Goal: Transaction & Acquisition: Purchase product/service

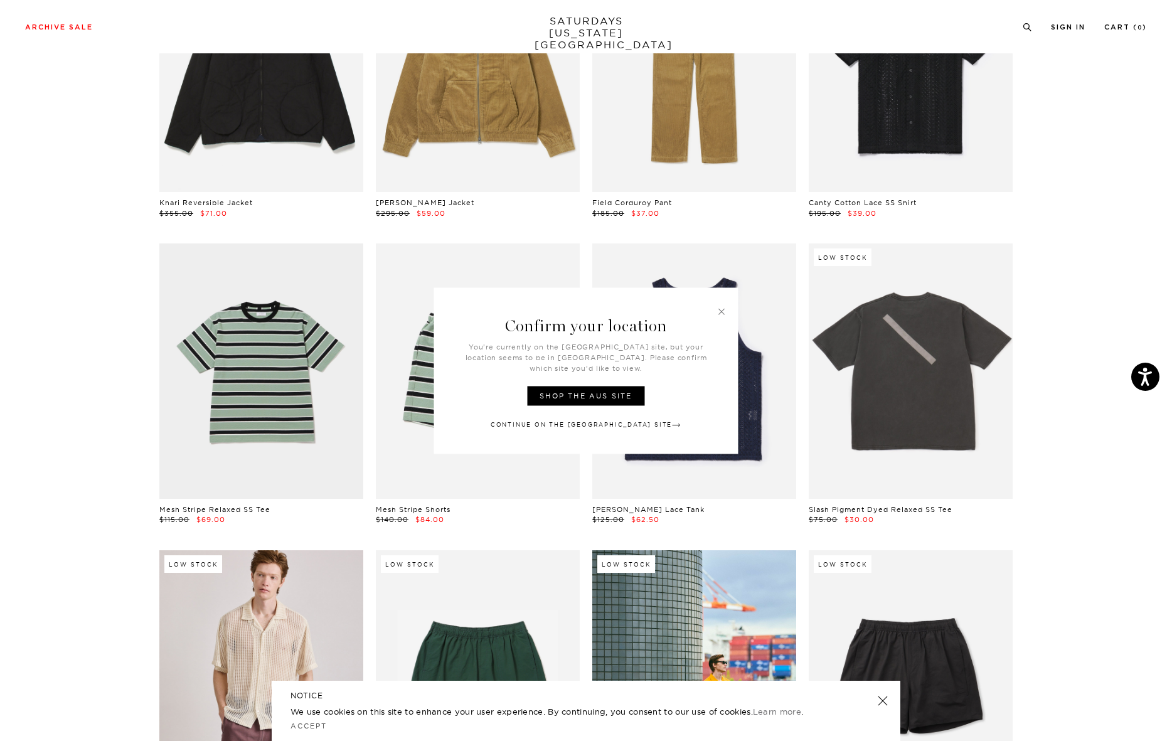
scroll to position [195, 0]
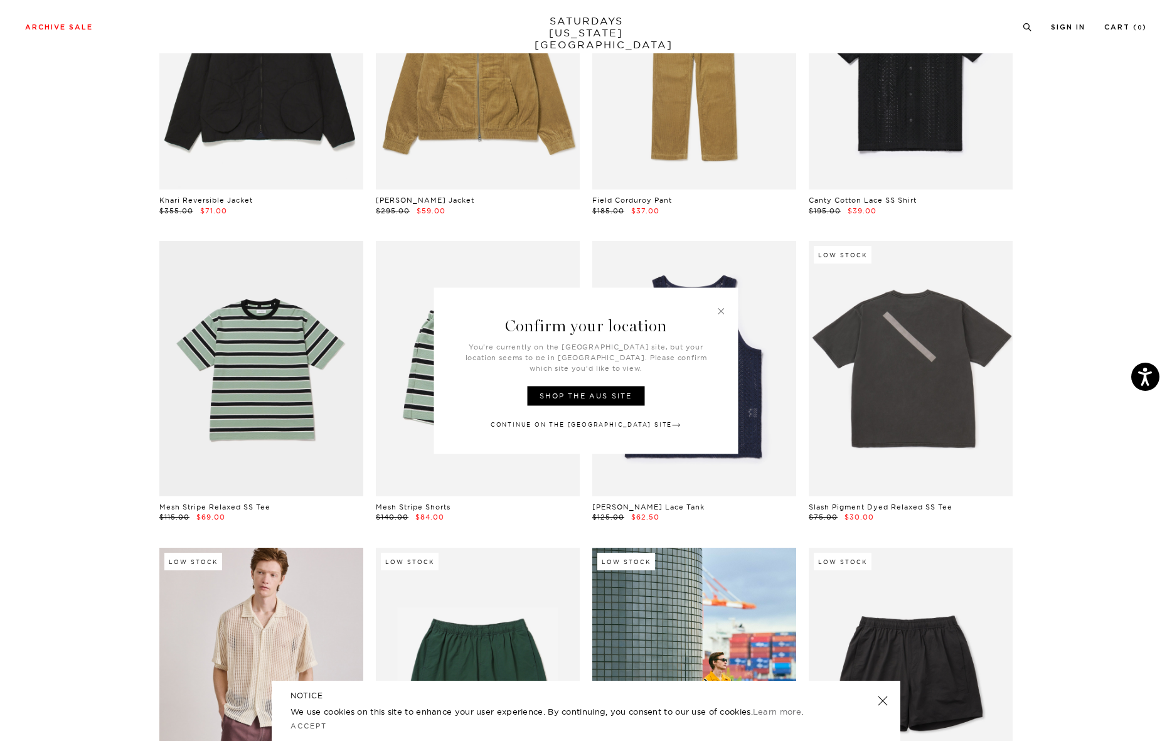
click at [722, 312] on link at bounding box center [721, 310] width 11 height 11
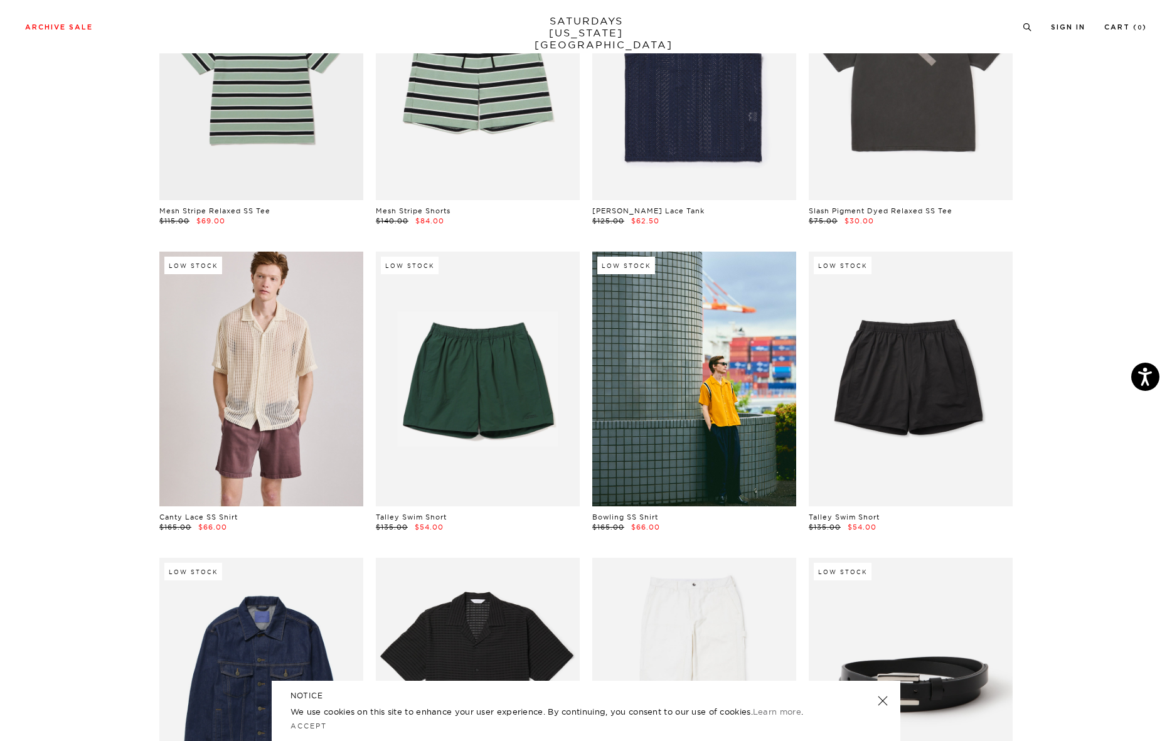
scroll to position [670, 0]
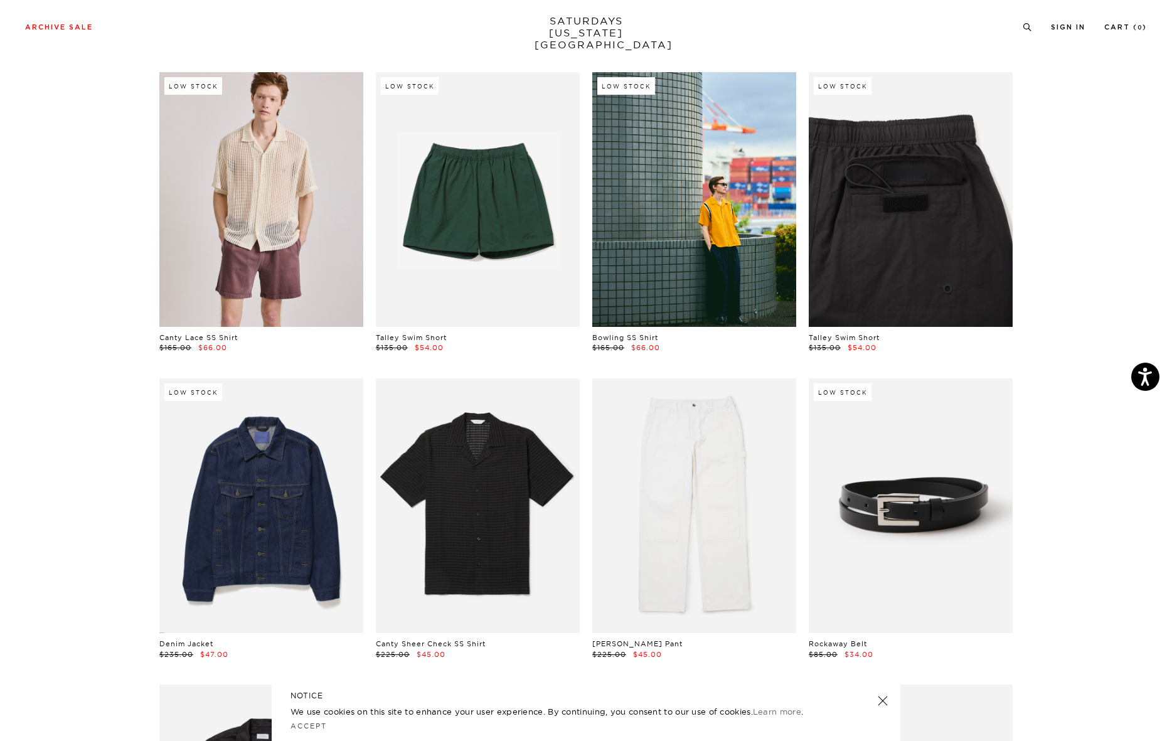
click at [886, 279] on link at bounding box center [911, 199] width 204 height 255
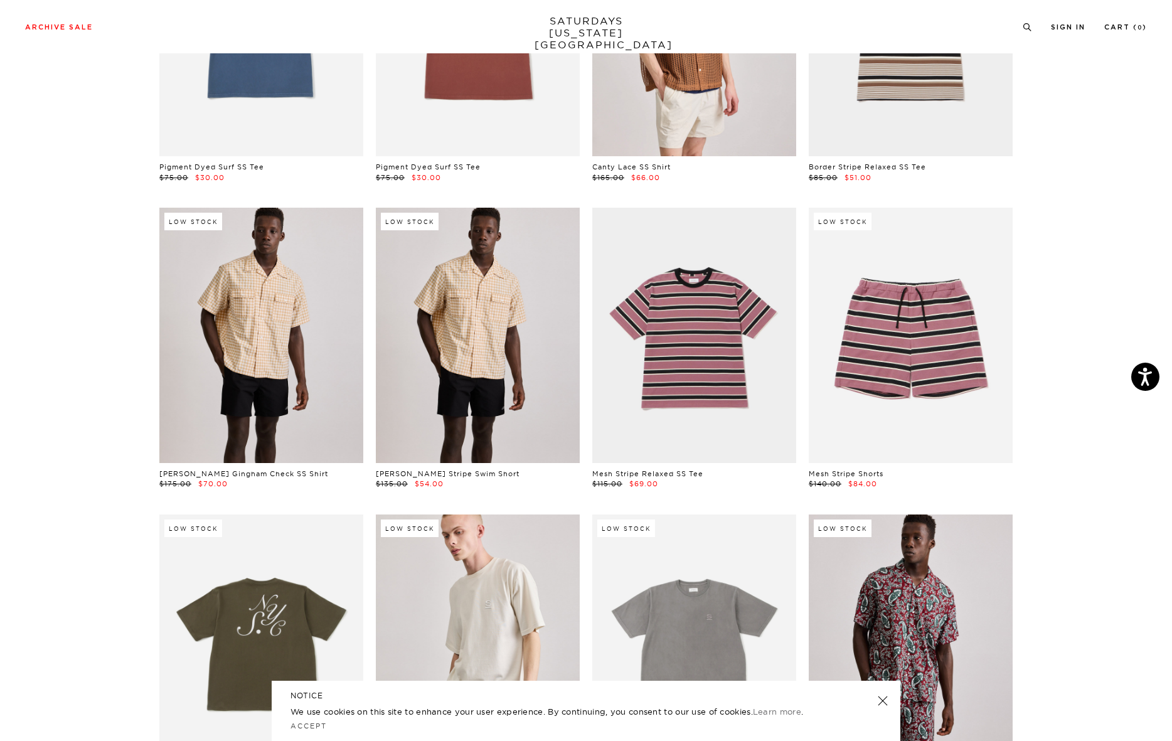
scroll to position [2680, 0]
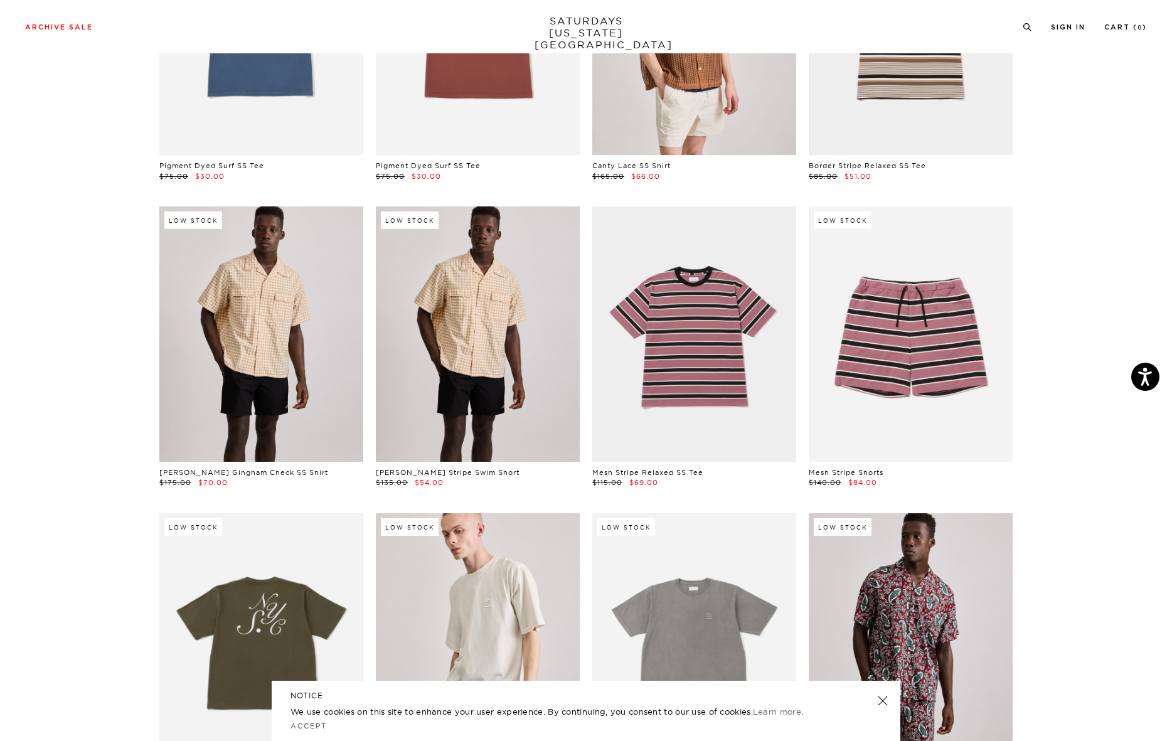
click at [496, 362] on link at bounding box center [478, 333] width 204 height 255
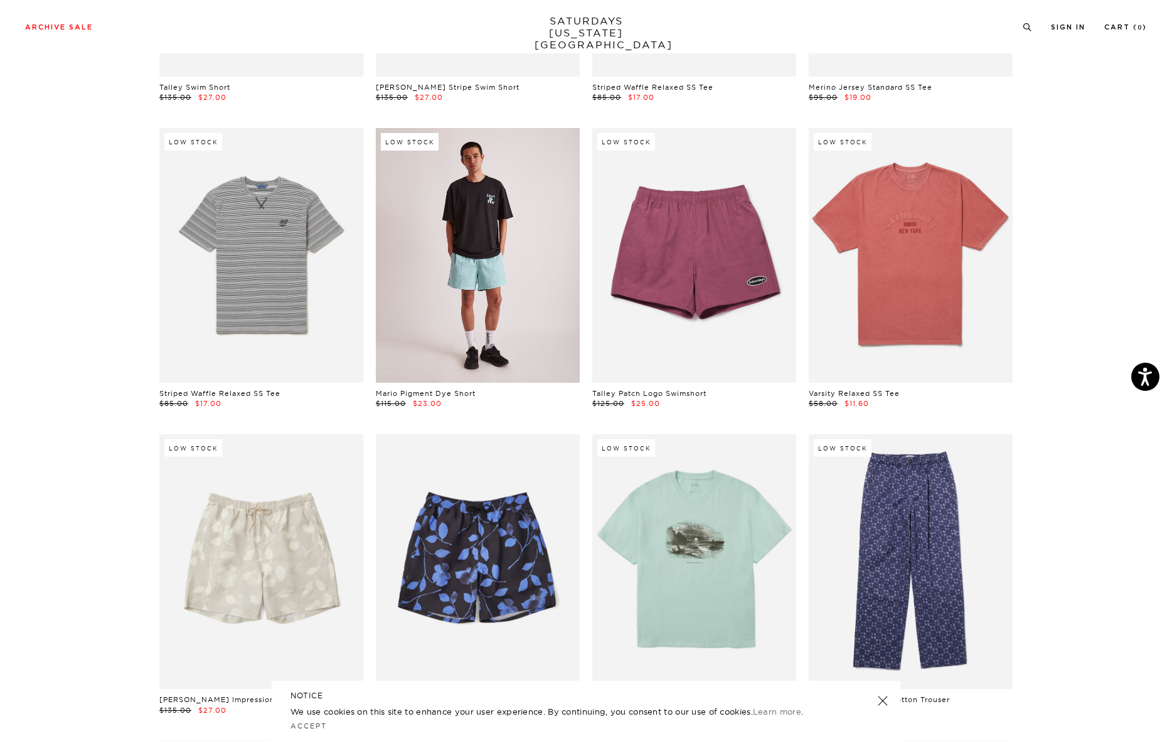
scroll to position [4176, 0]
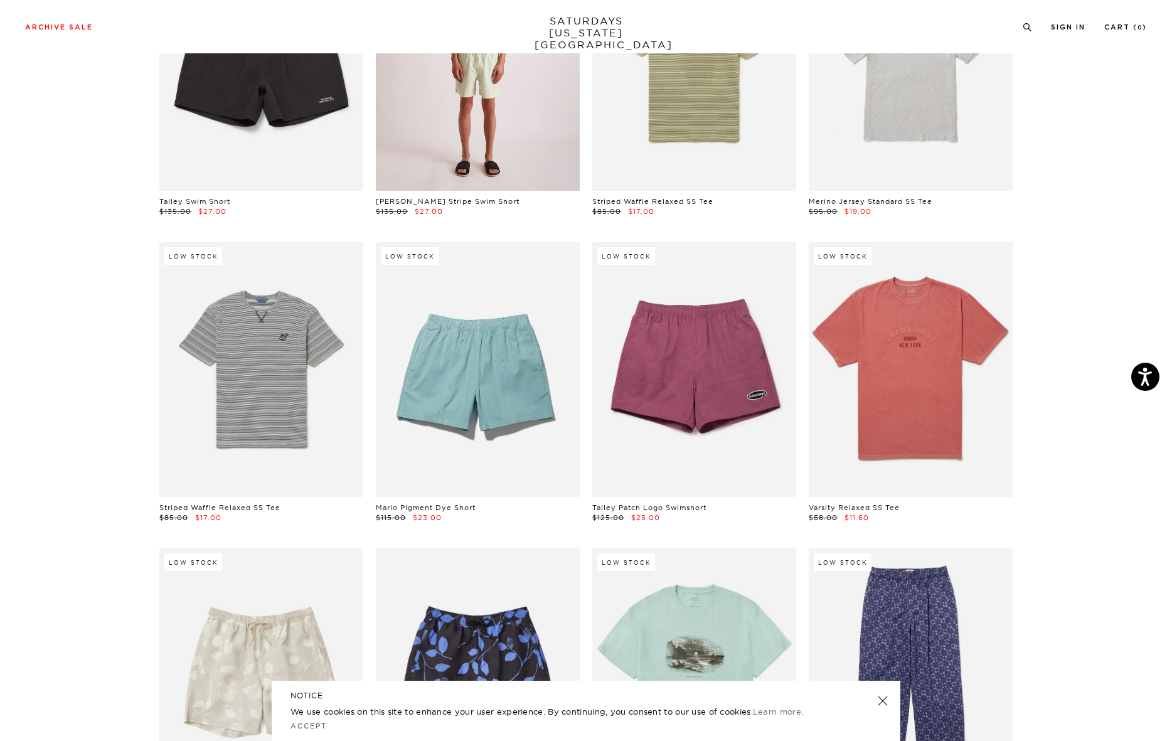
click at [454, 161] on link at bounding box center [478, 62] width 204 height 255
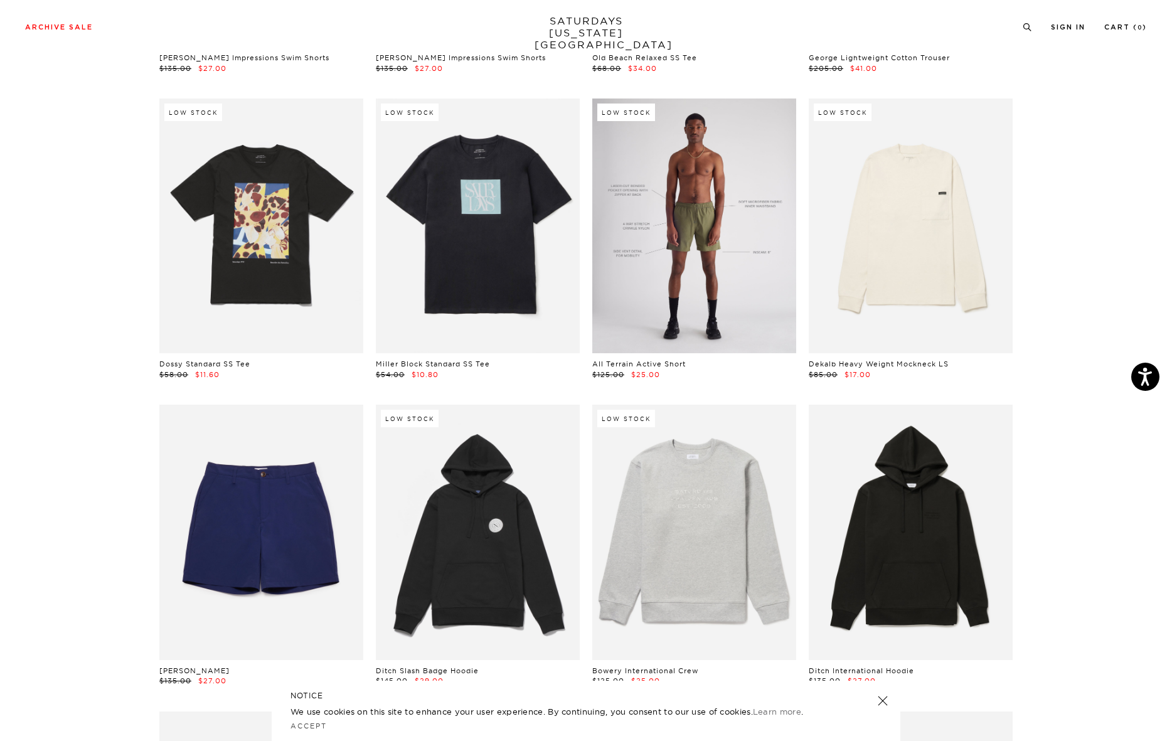
scroll to position [4876, 0]
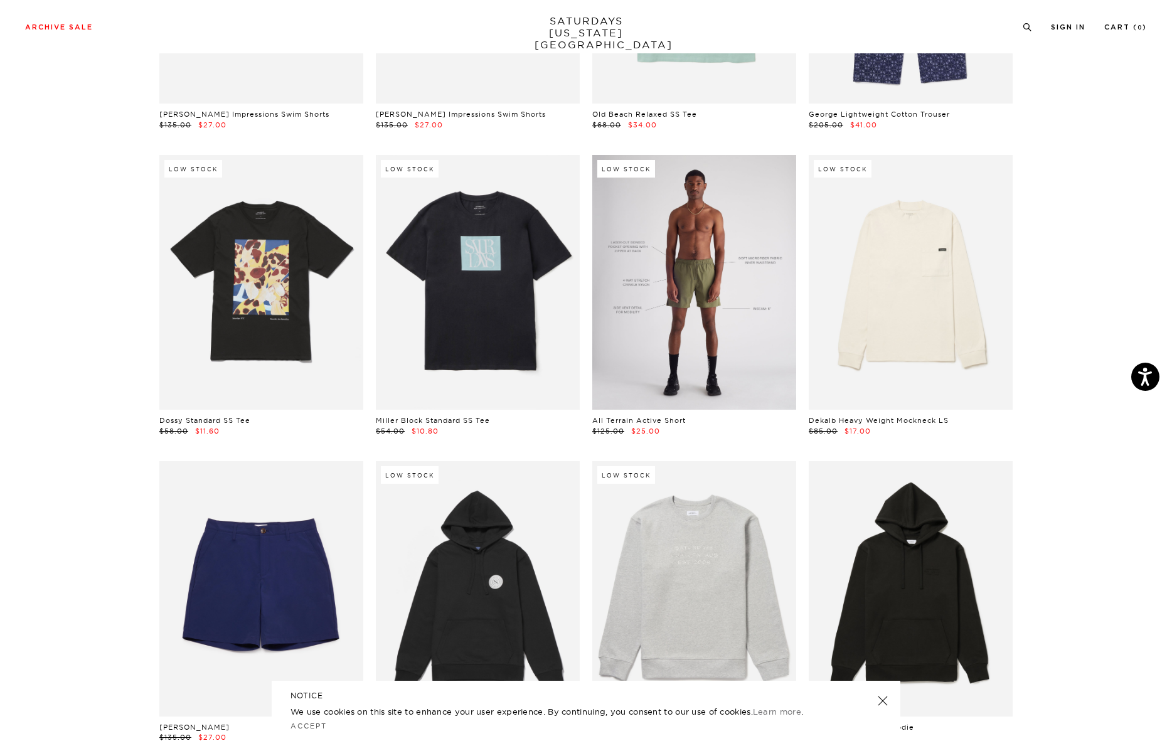
click at [719, 267] on link at bounding box center [694, 282] width 204 height 255
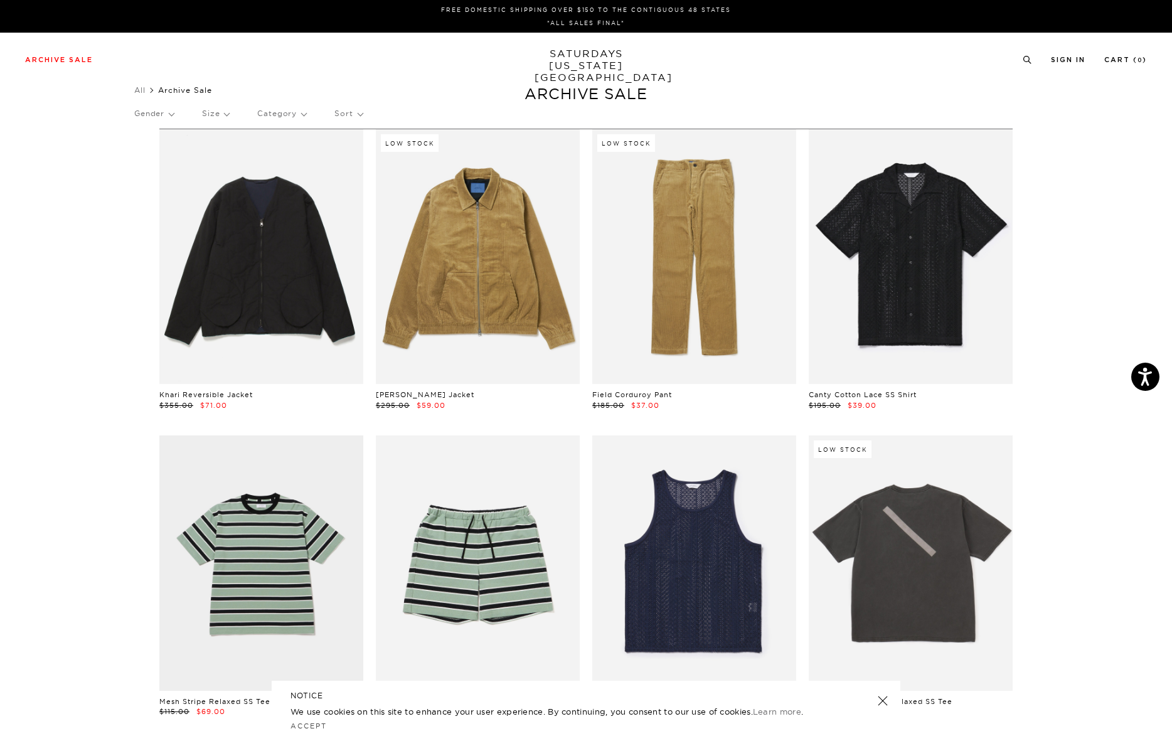
click at [235, 118] on div "Gender Size Category Sort" at bounding box center [586, 113] width 904 height 29
click at [221, 117] on p "Size" at bounding box center [215, 113] width 27 height 29
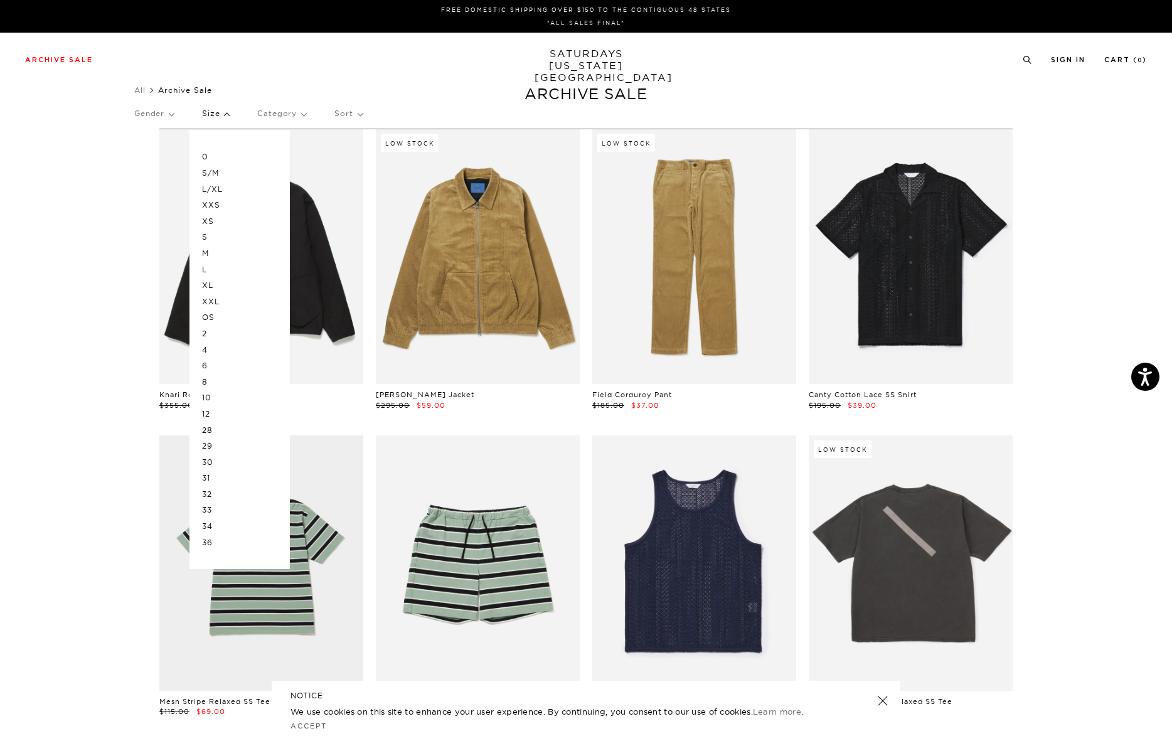
click at [211, 265] on p "L" at bounding box center [239, 270] width 75 height 16
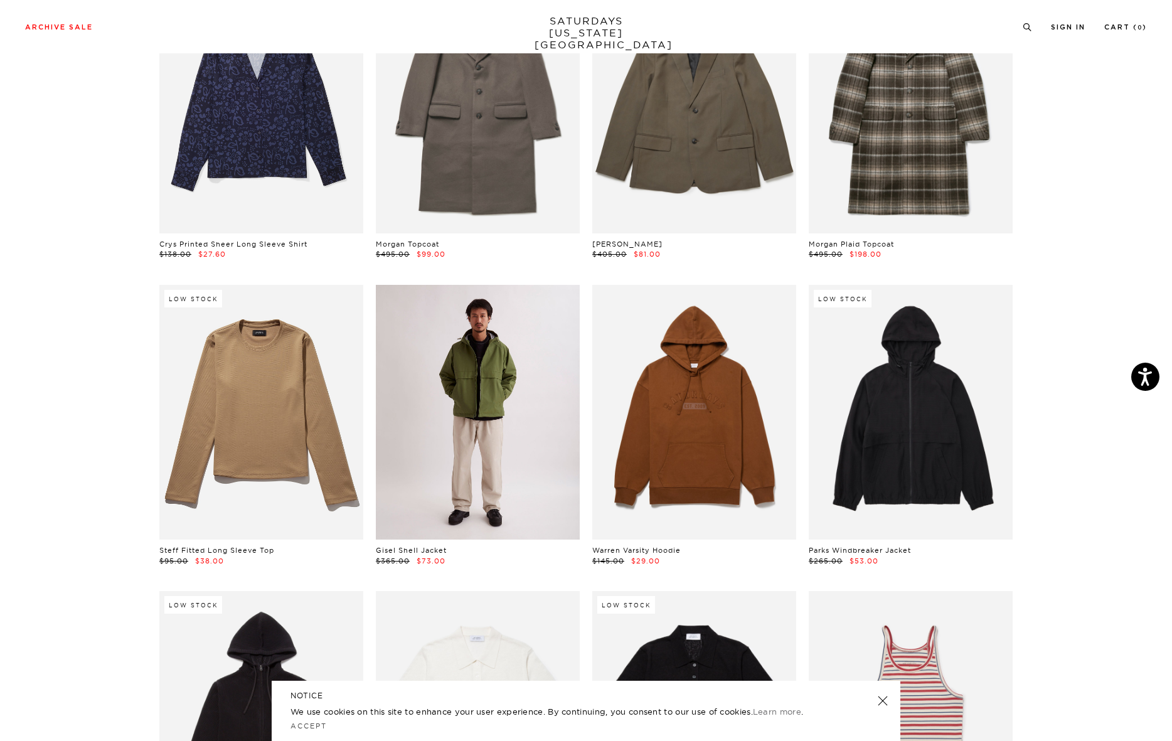
scroll to position [3347, 0]
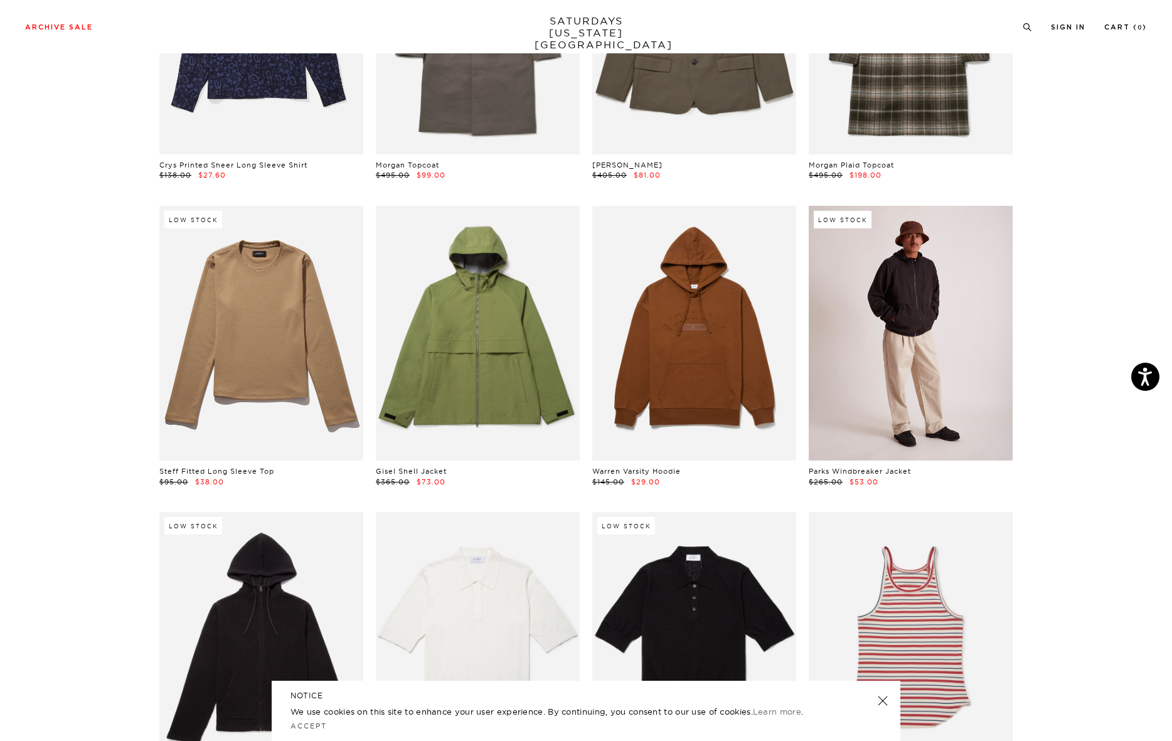
click at [912, 388] on link at bounding box center [911, 333] width 204 height 255
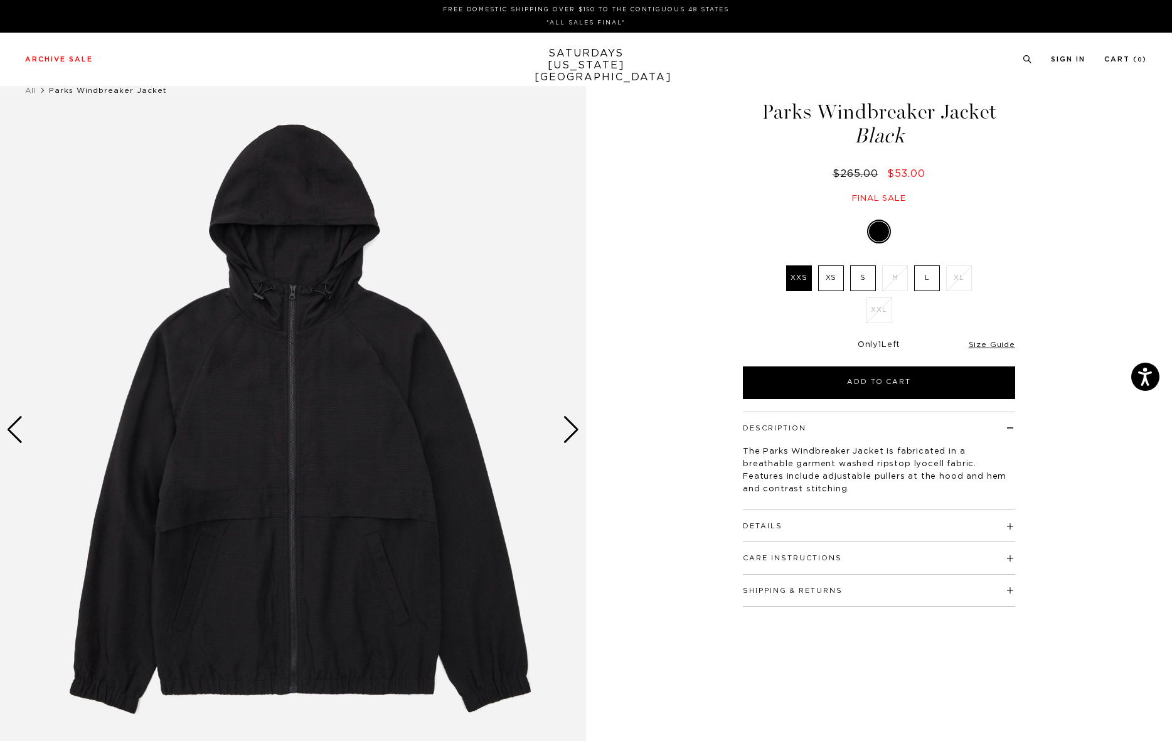
click at [917, 279] on label "L" at bounding box center [927, 278] width 26 height 26
click at [0, 0] on input "L" at bounding box center [0, 0] width 0 height 0
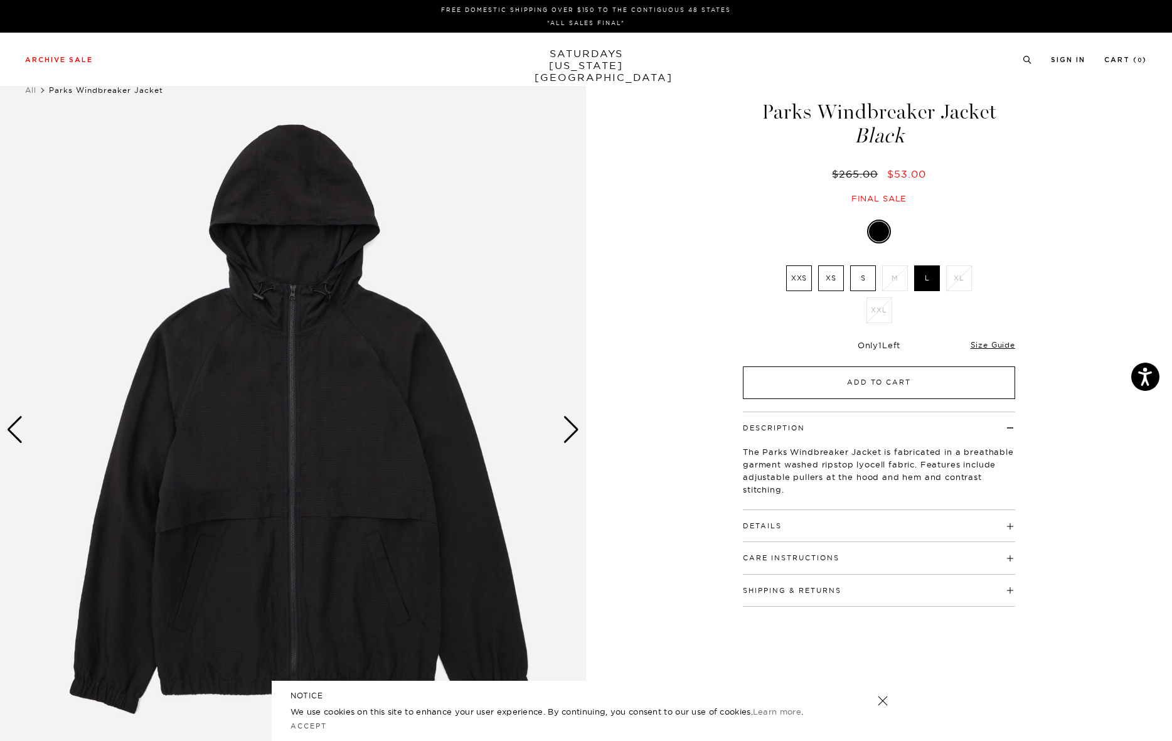
click at [821, 366] on button "Add to Cart" at bounding box center [879, 382] width 272 height 33
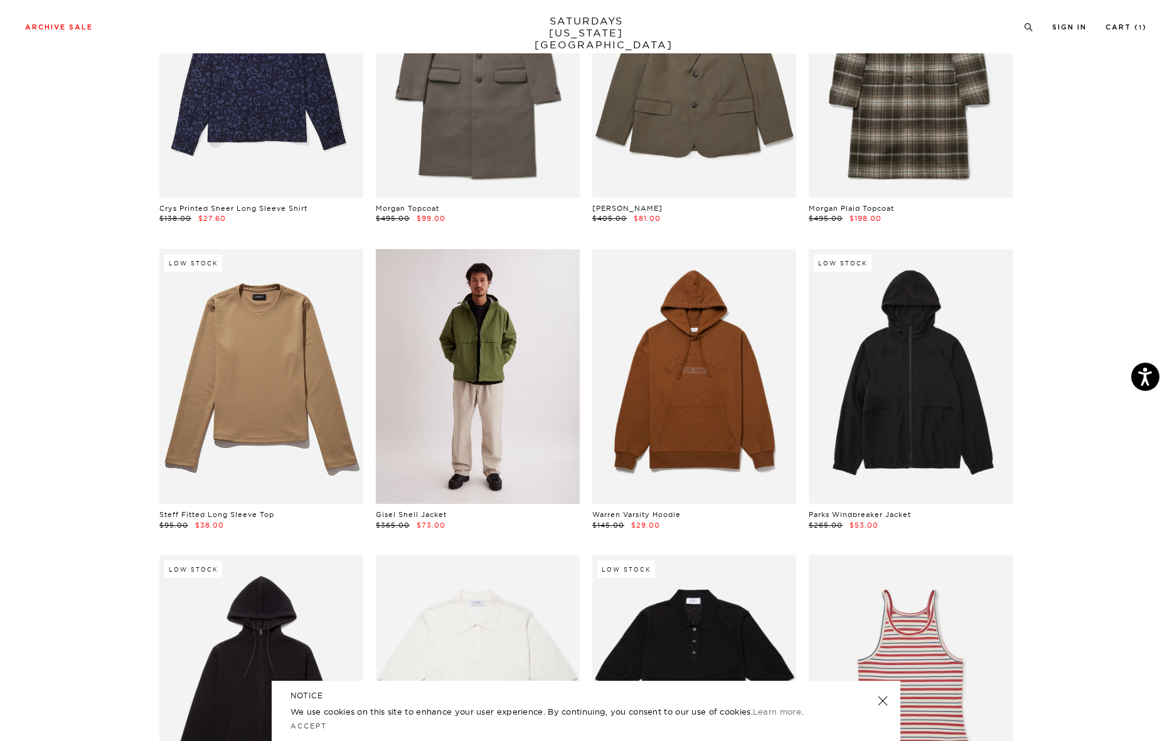
scroll to position [3336, 0]
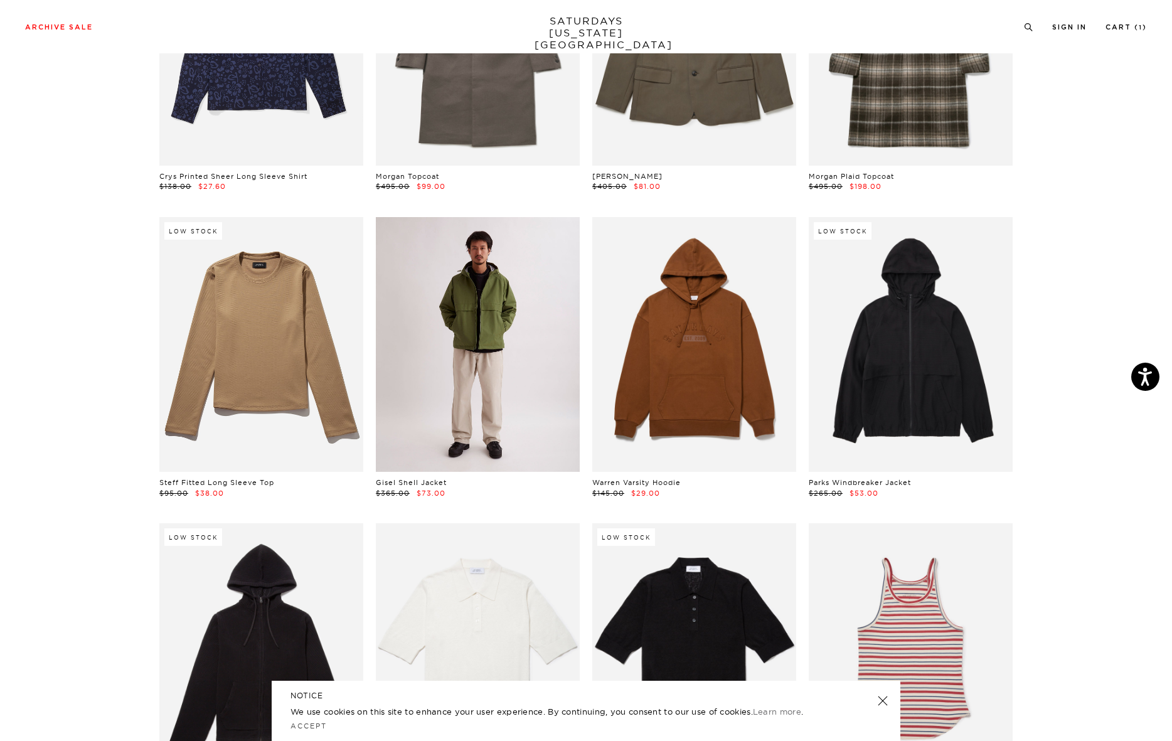
click at [484, 387] on link at bounding box center [478, 344] width 204 height 255
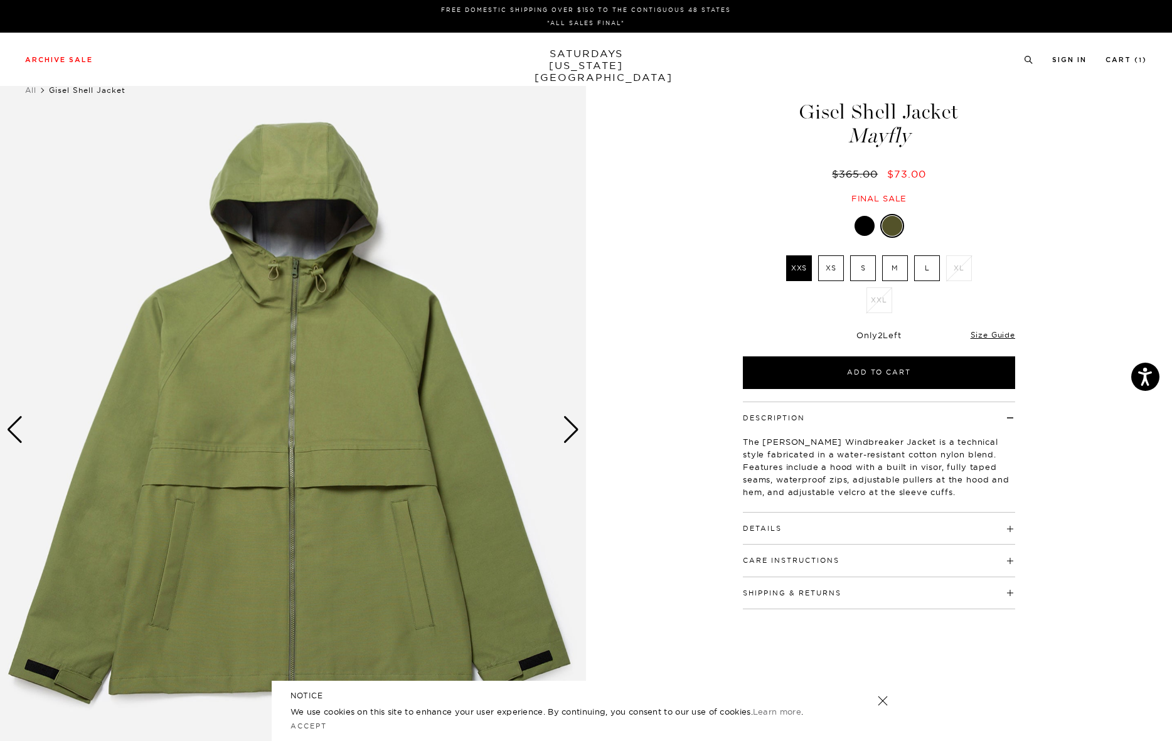
click at [921, 269] on label "L" at bounding box center [927, 268] width 26 height 26
click at [0, 0] on input "L" at bounding box center [0, 0] width 0 height 0
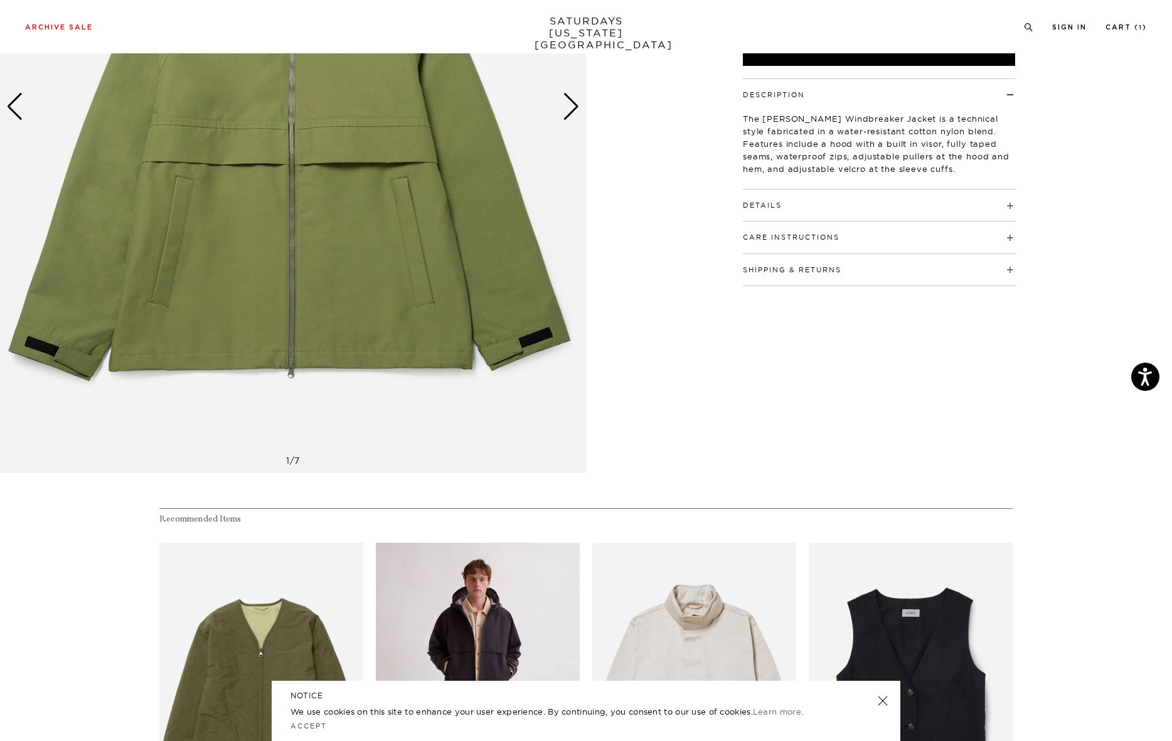
scroll to position [681, 0]
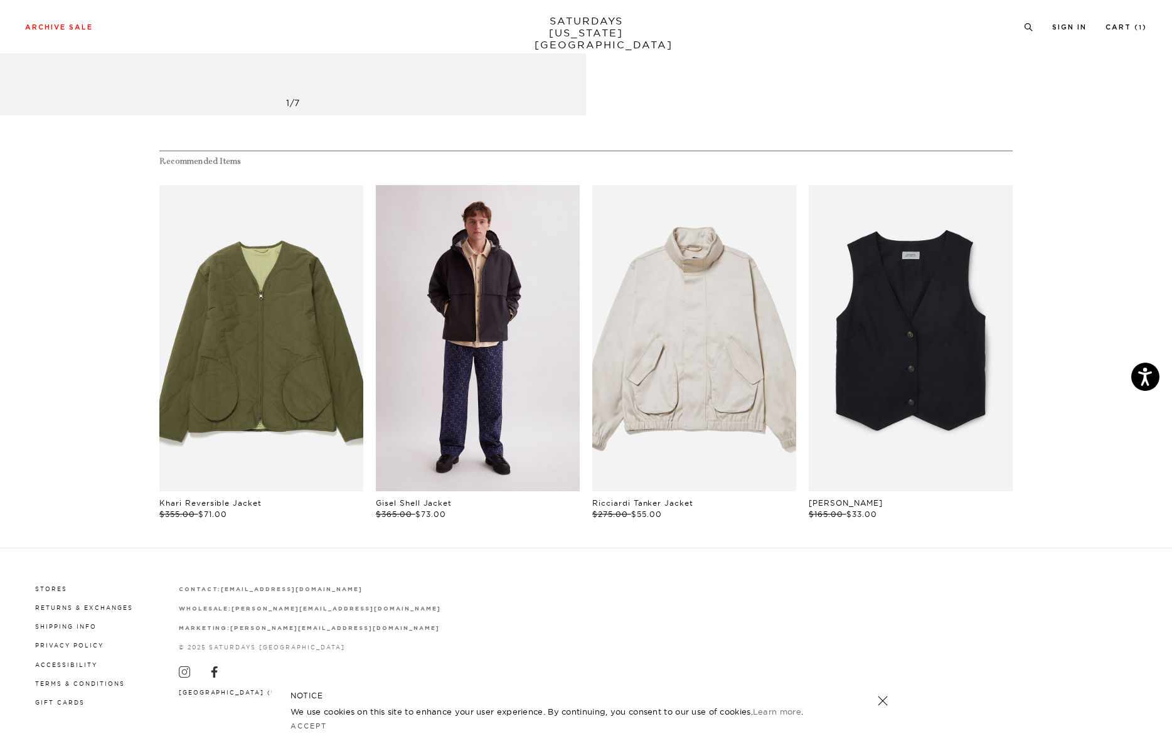
click at [464, 348] on link "files/U12417JA04-BLACK_02.jpg" at bounding box center [478, 338] width 204 height 306
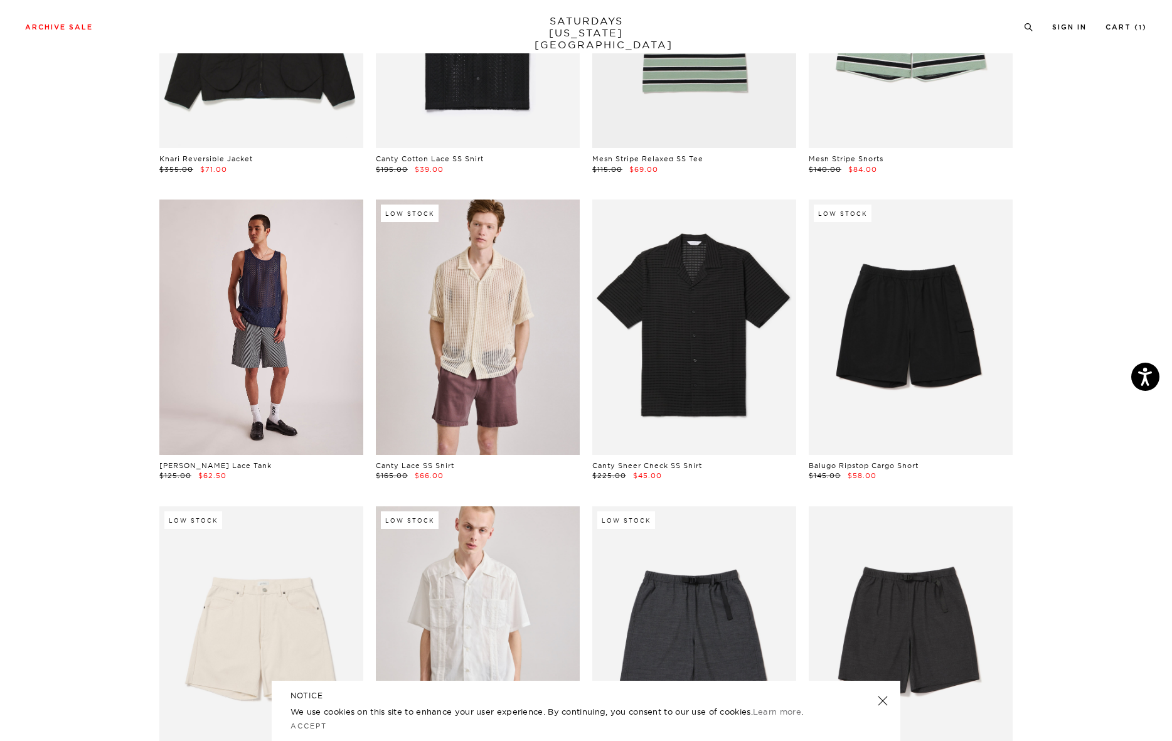
scroll to position [436, 0]
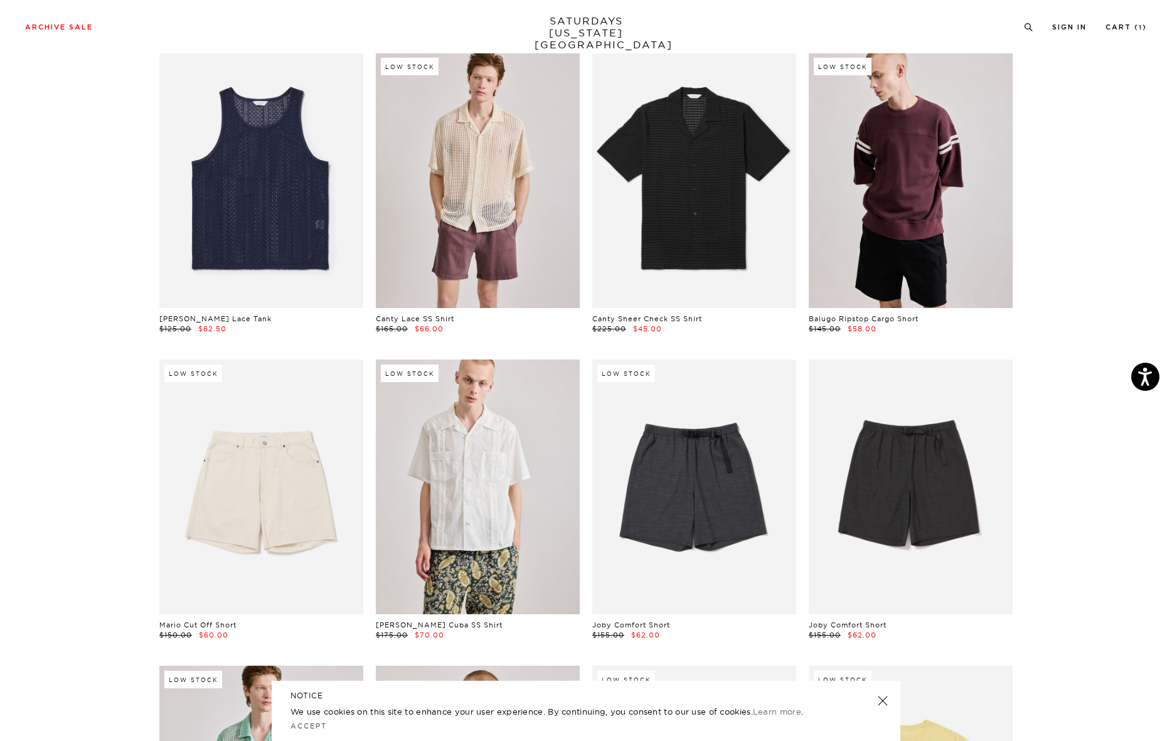
click at [874, 220] on link at bounding box center [911, 180] width 204 height 255
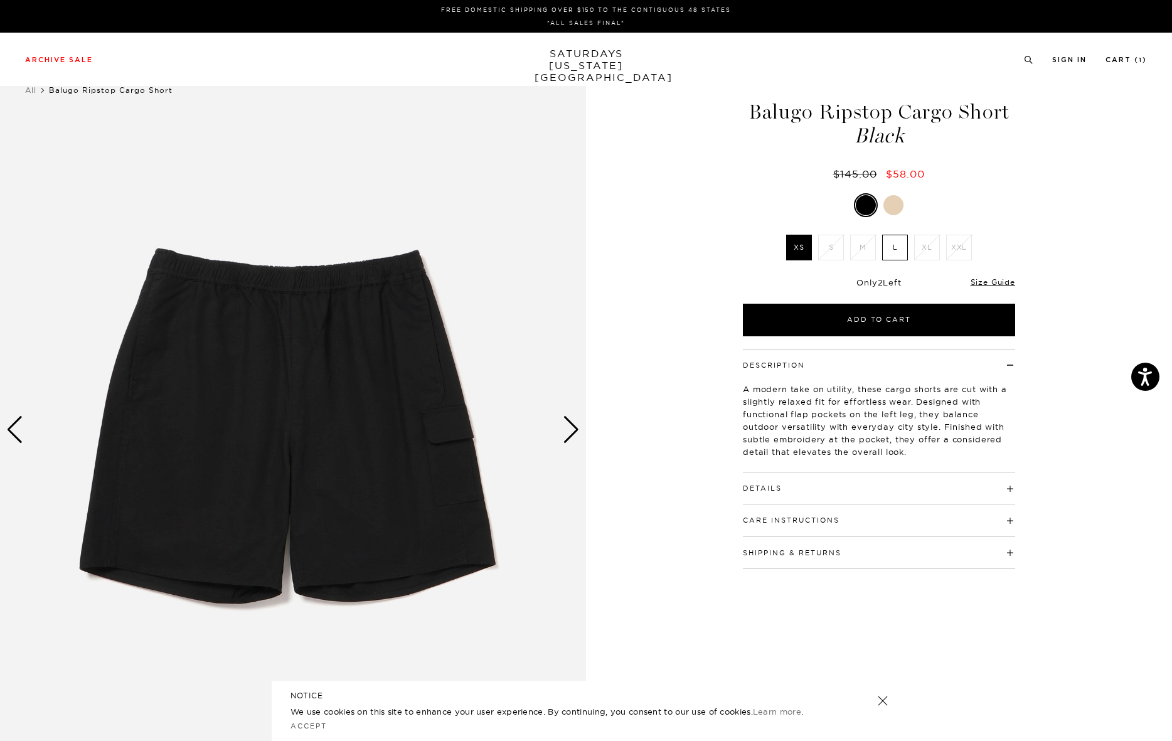
click at [900, 201] on div at bounding box center [893, 205] width 20 height 20
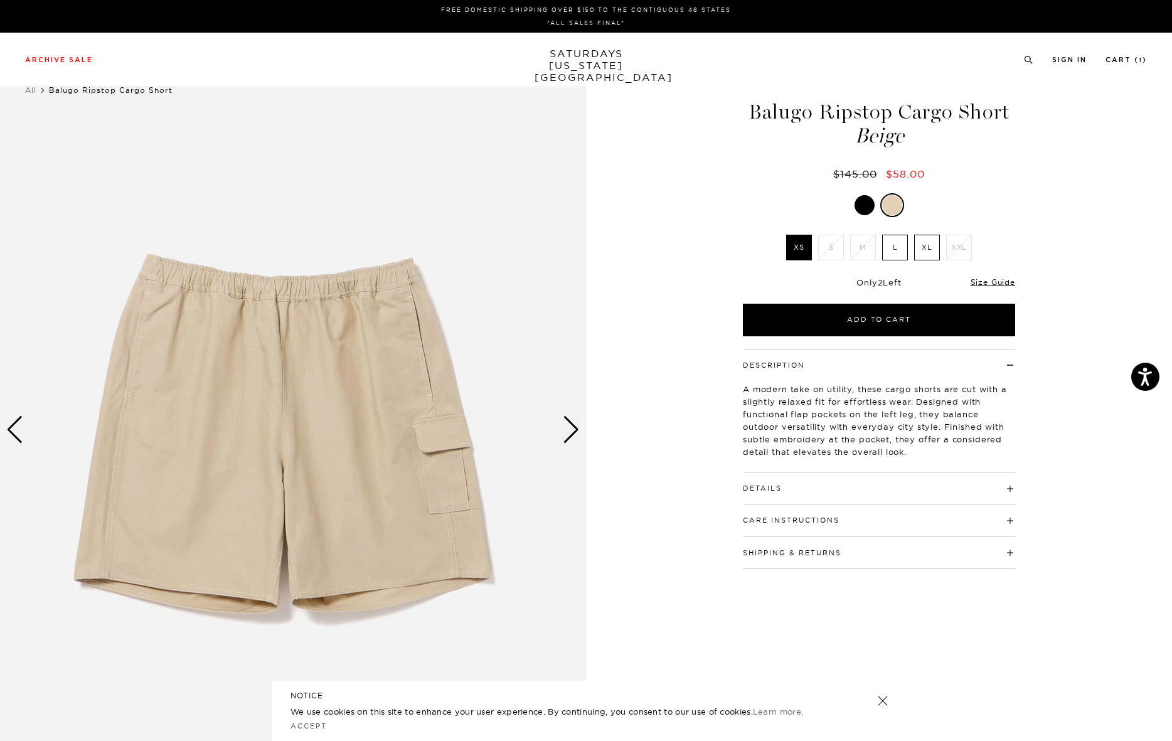
click at [571, 428] on div "Next slide" at bounding box center [571, 430] width 17 height 28
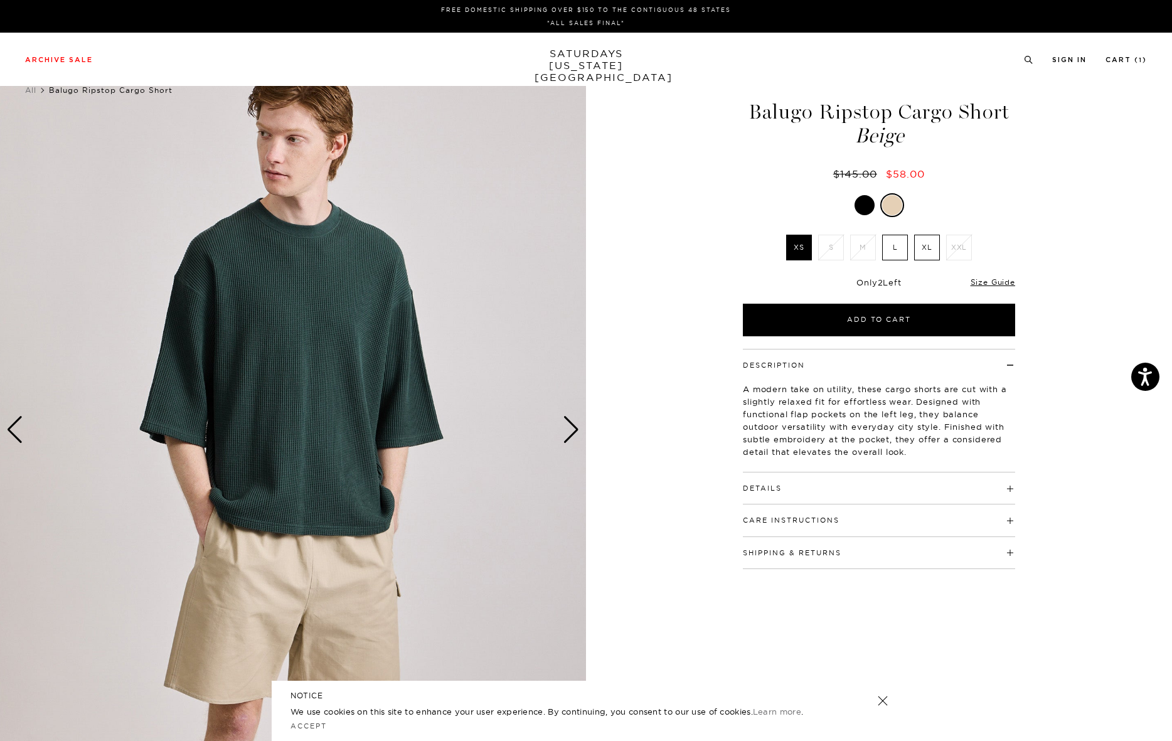
click at [571, 428] on div "Next slide" at bounding box center [571, 430] width 17 height 28
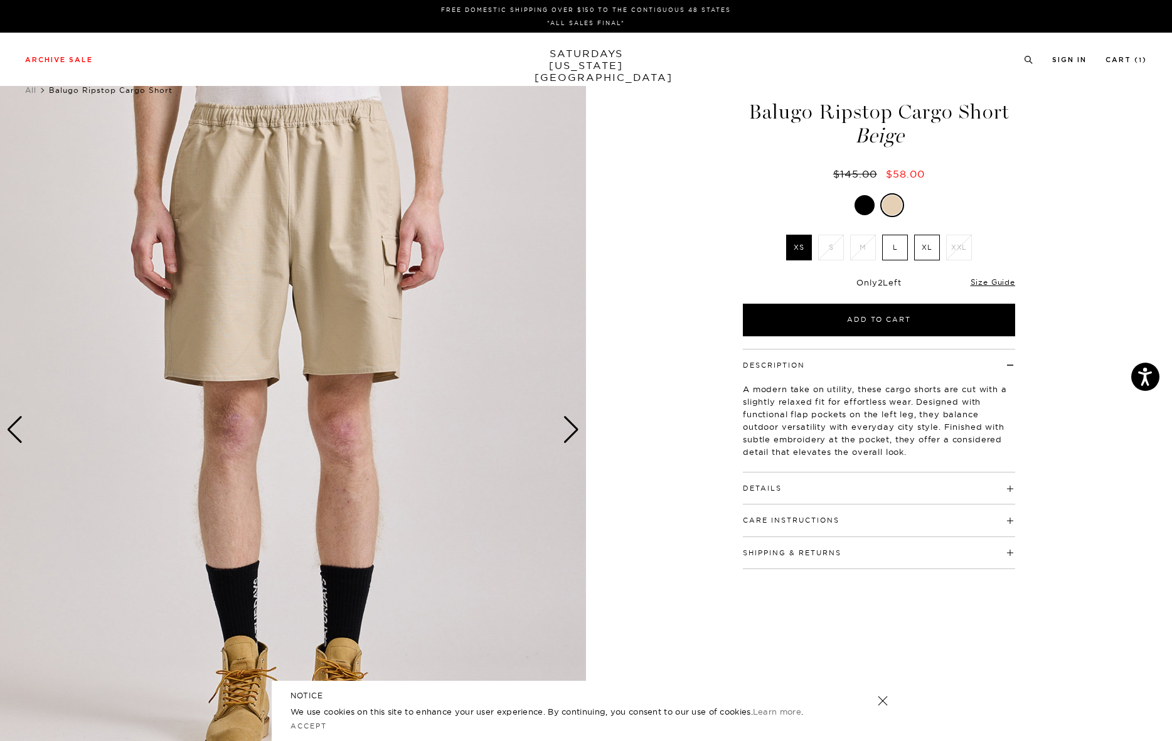
click at [899, 253] on label "L" at bounding box center [895, 248] width 26 height 26
click at [0, 0] on input "L" at bounding box center [0, 0] width 0 height 0
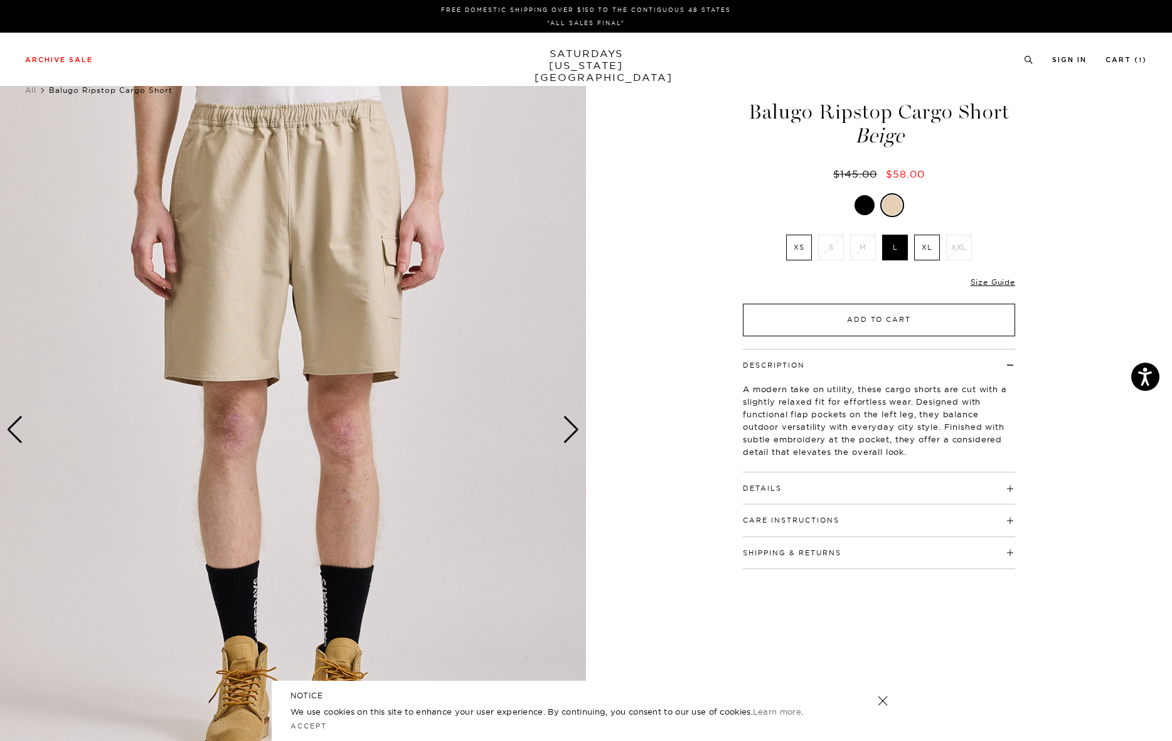
click at [882, 336] on button "Add to Cart" at bounding box center [879, 320] width 272 height 33
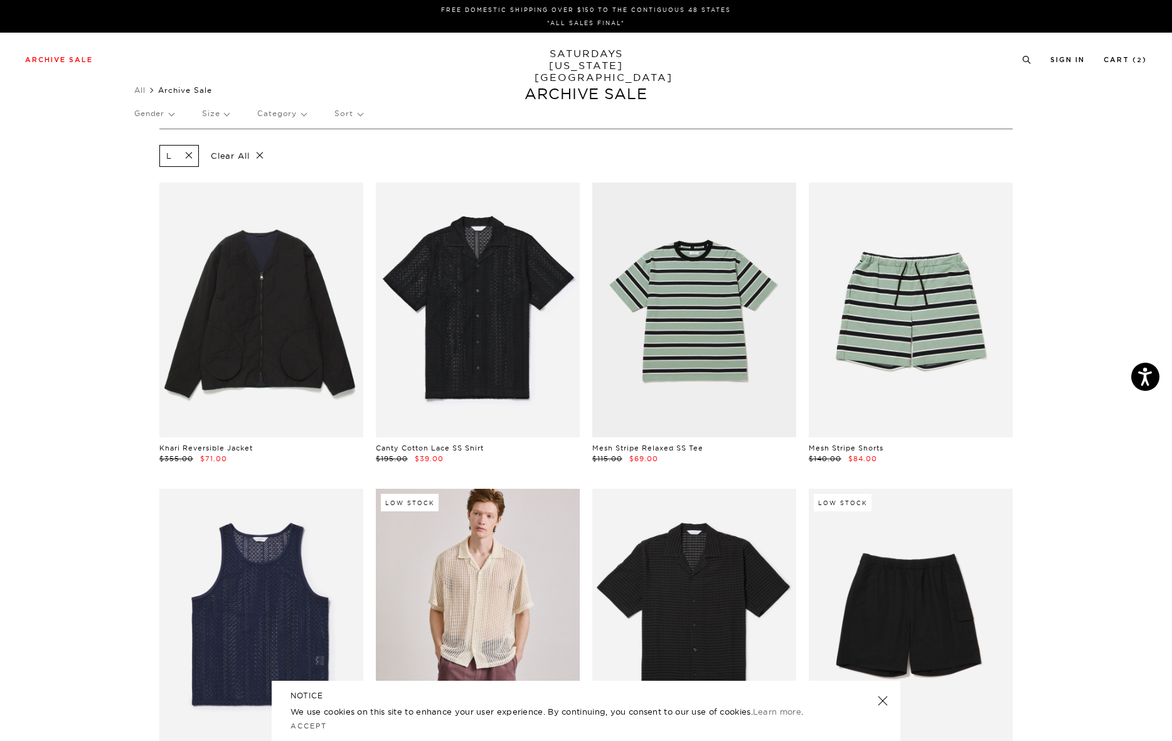
click at [191, 154] on span at bounding box center [185, 156] width 26 height 12
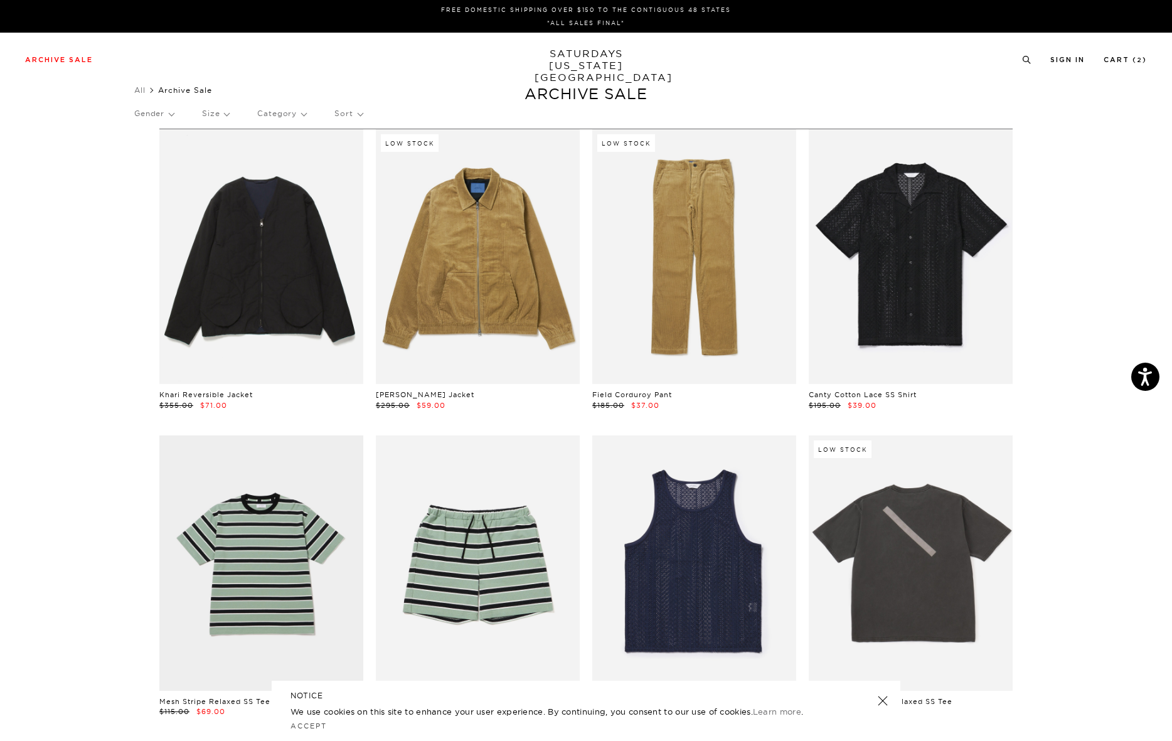
click at [212, 112] on p "Size" at bounding box center [215, 113] width 27 height 29
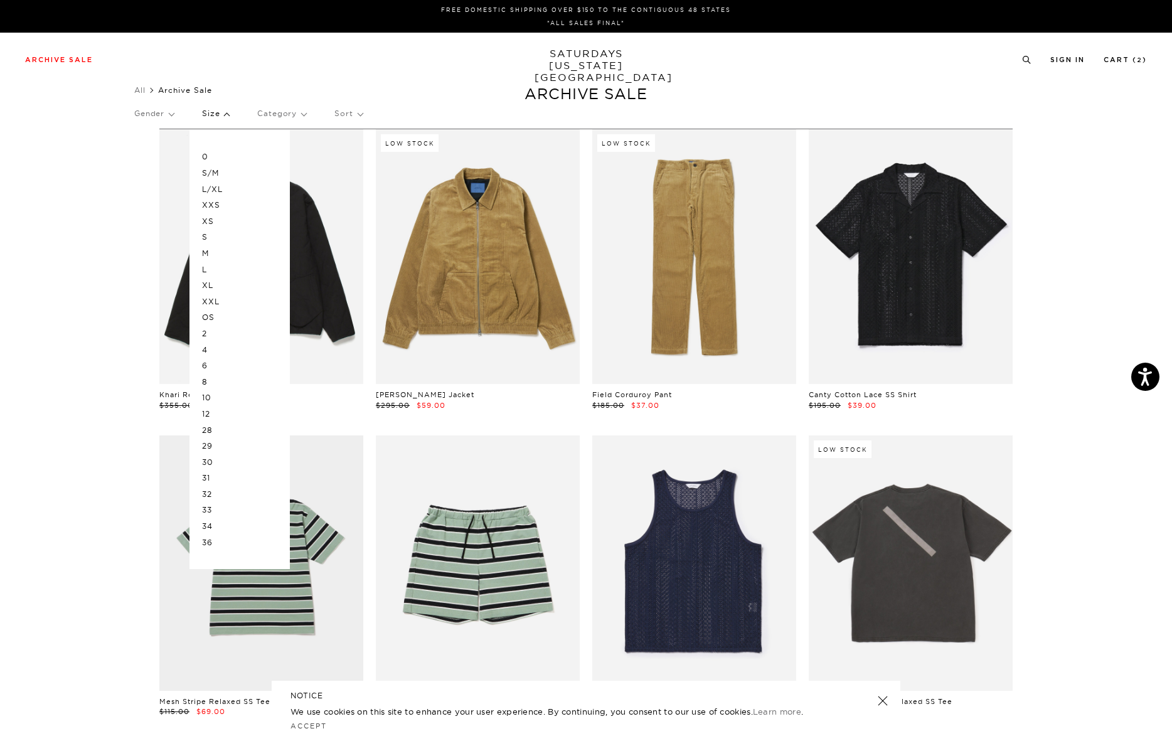
click at [209, 253] on p "M" at bounding box center [239, 253] width 75 height 16
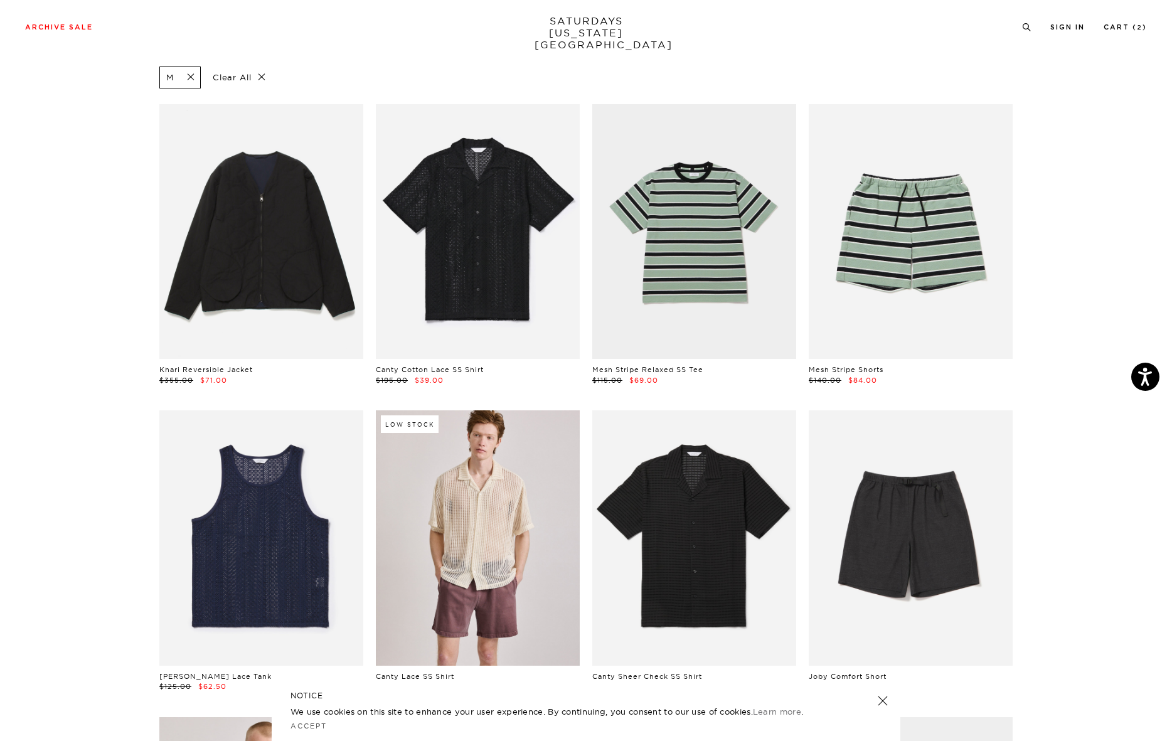
scroll to position [72, 0]
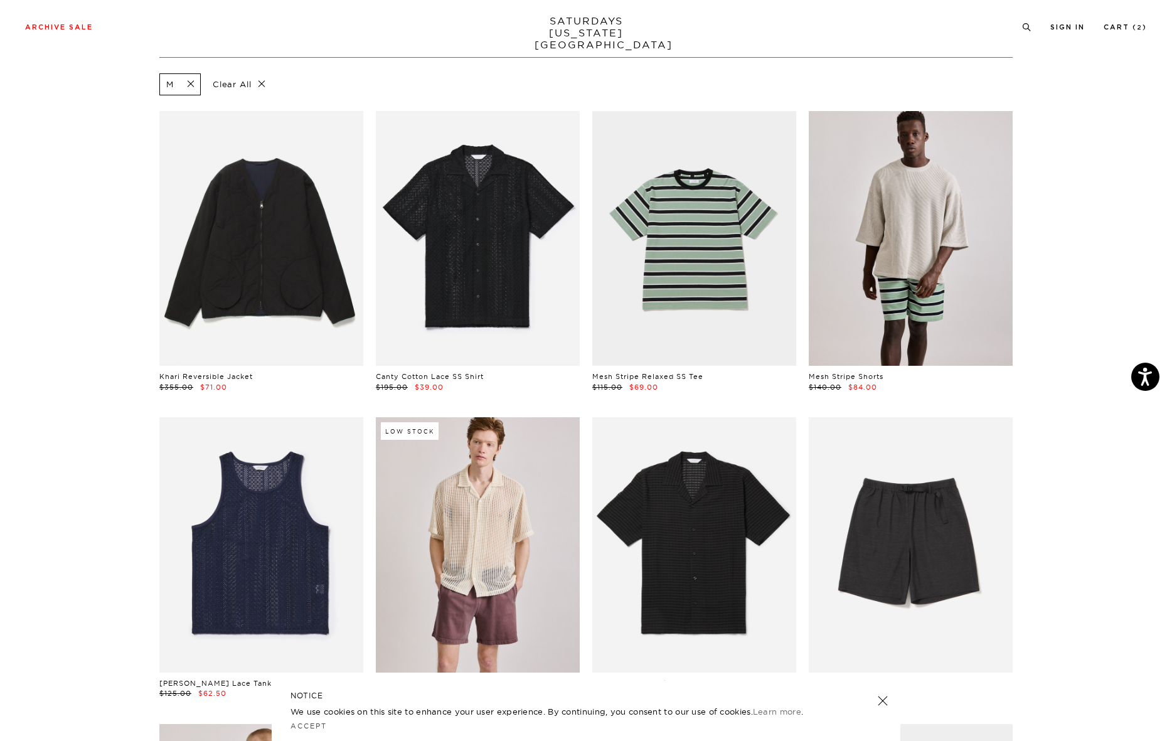
click at [905, 277] on link at bounding box center [911, 238] width 204 height 255
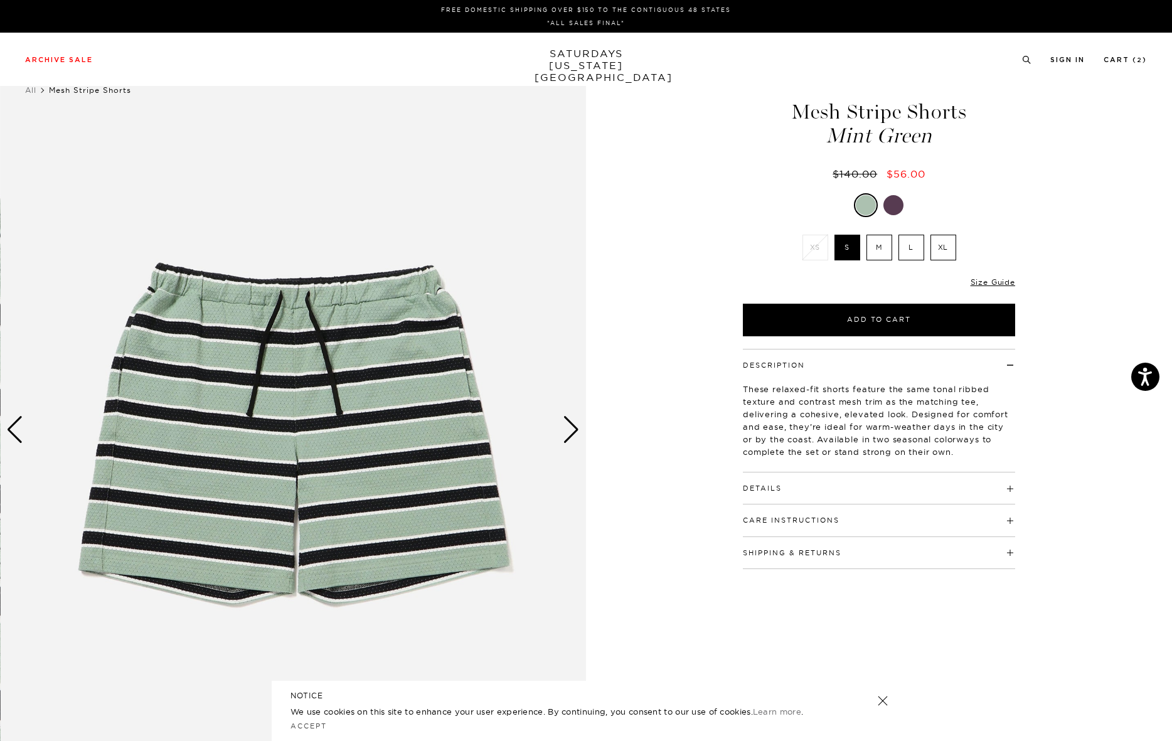
click at [562, 430] on div "1 / 5" at bounding box center [293, 429] width 586 height 733
click at [567, 429] on div "Next slide" at bounding box center [571, 430] width 17 height 28
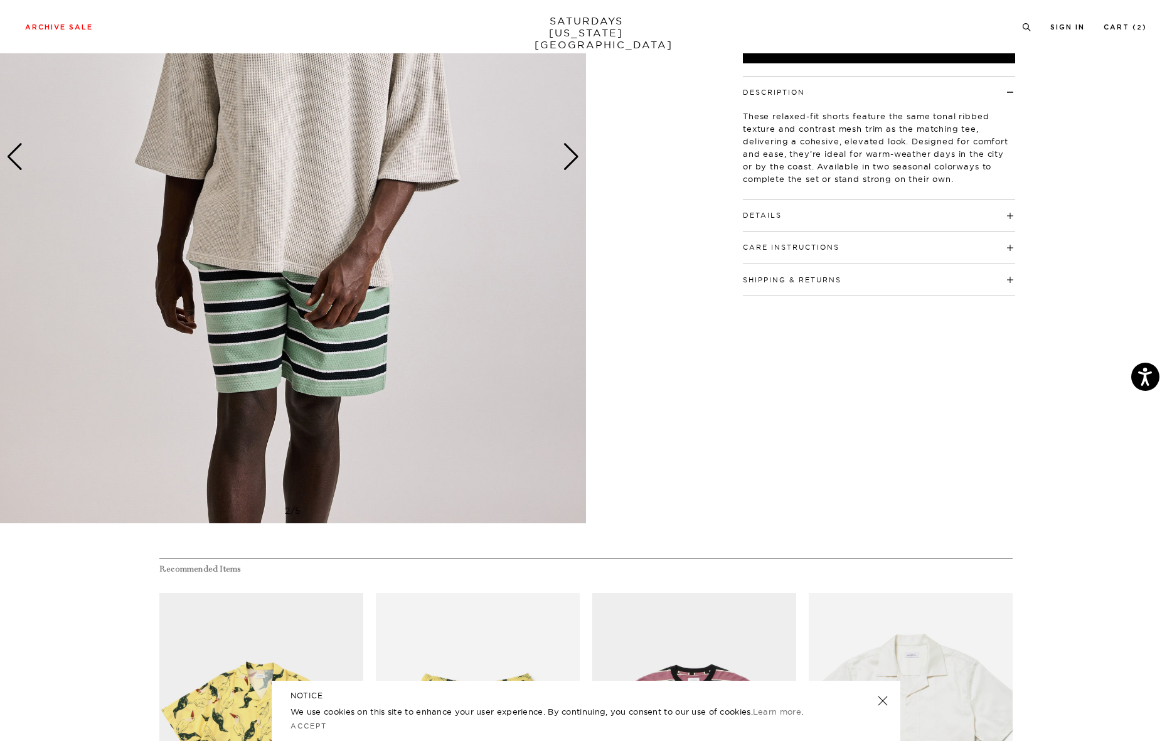
scroll to position [261, 0]
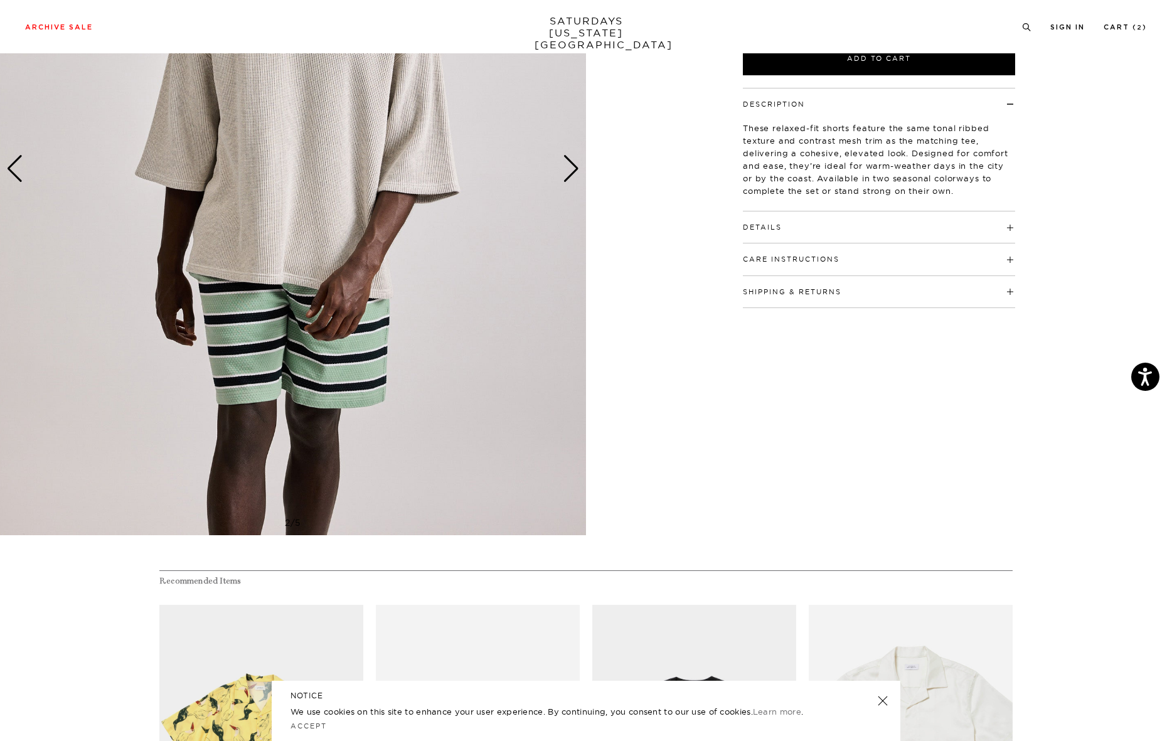
click at [564, 178] on div "Next slide" at bounding box center [571, 169] width 17 height 28
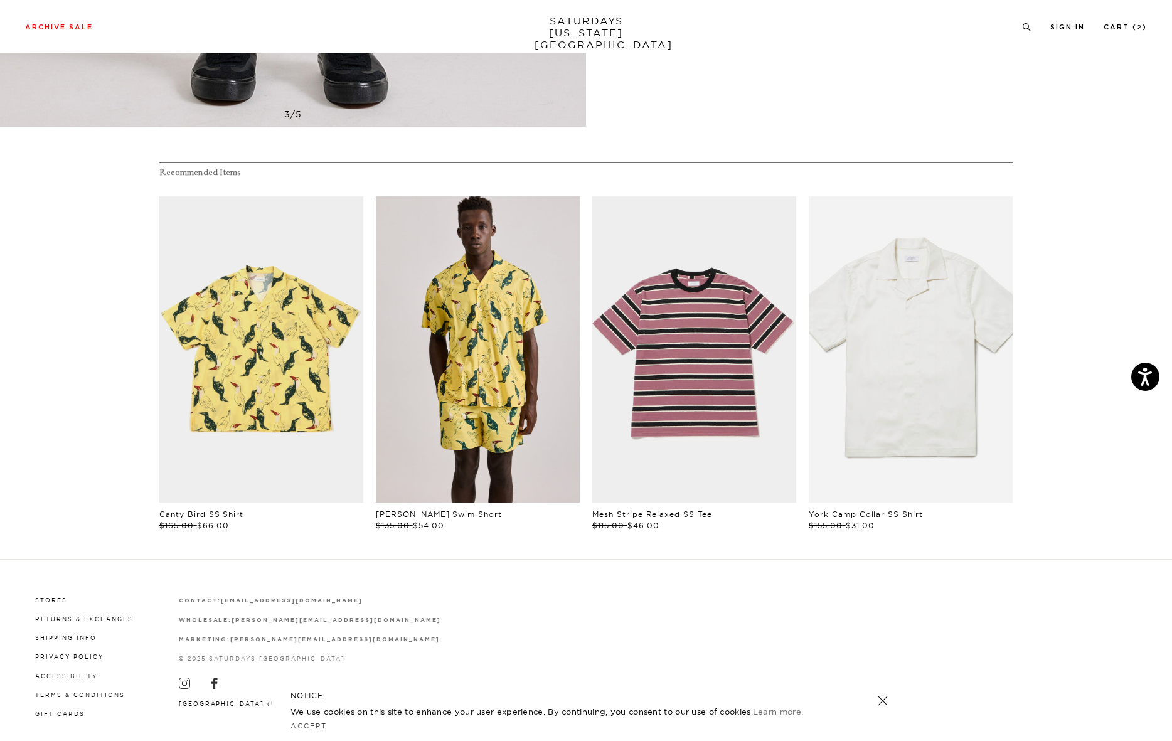
scroll to position [681, 0]
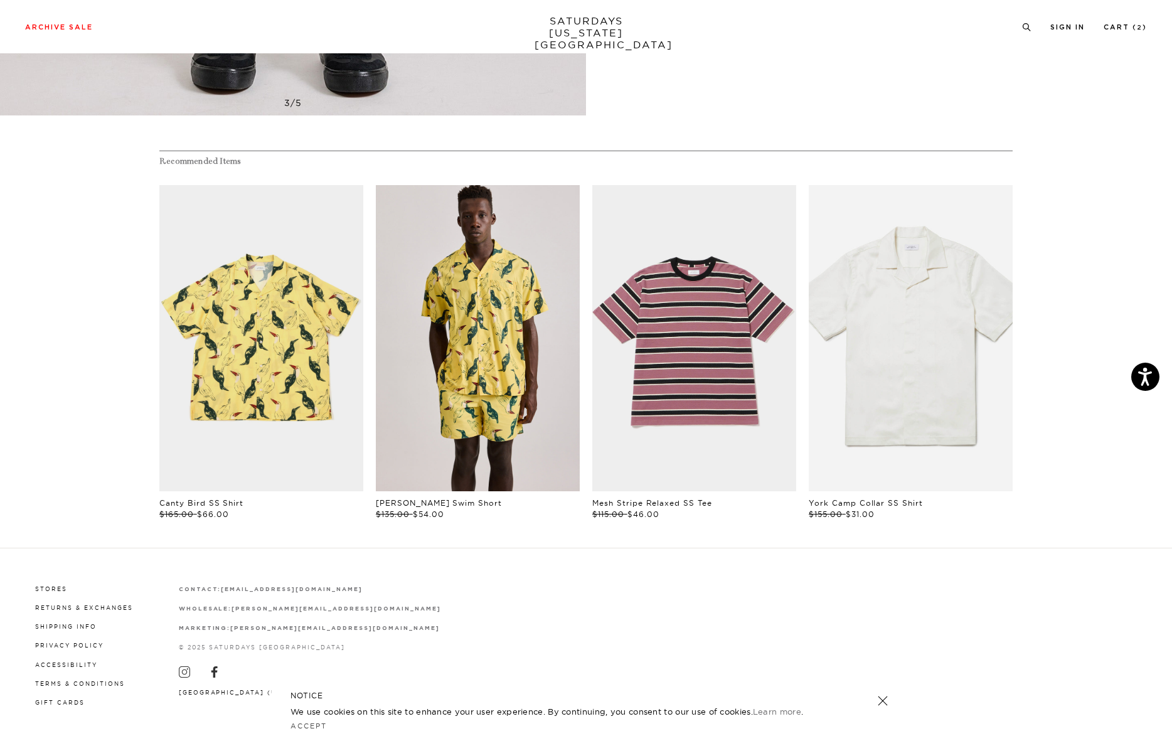
click at [419, 409] on link "files/250308_saturdaysnyc7723.jpg" at bounding box center [478, 338] width 204 height 306
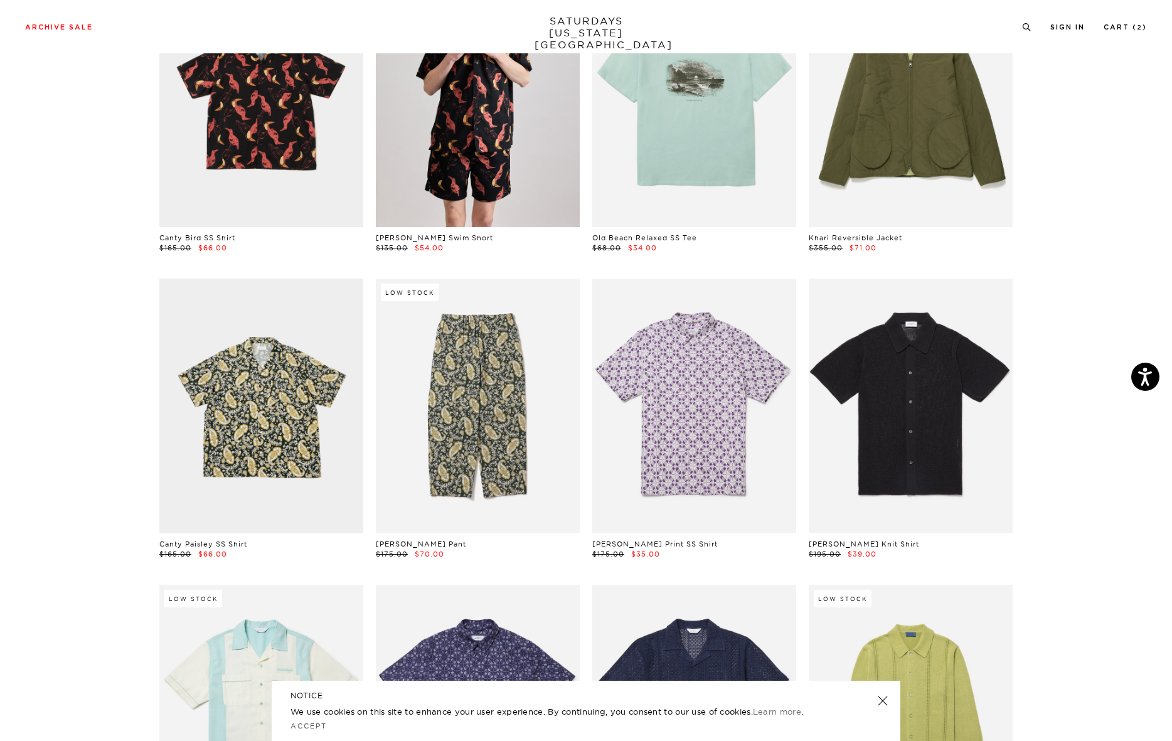
scroll to position [1579, 0]
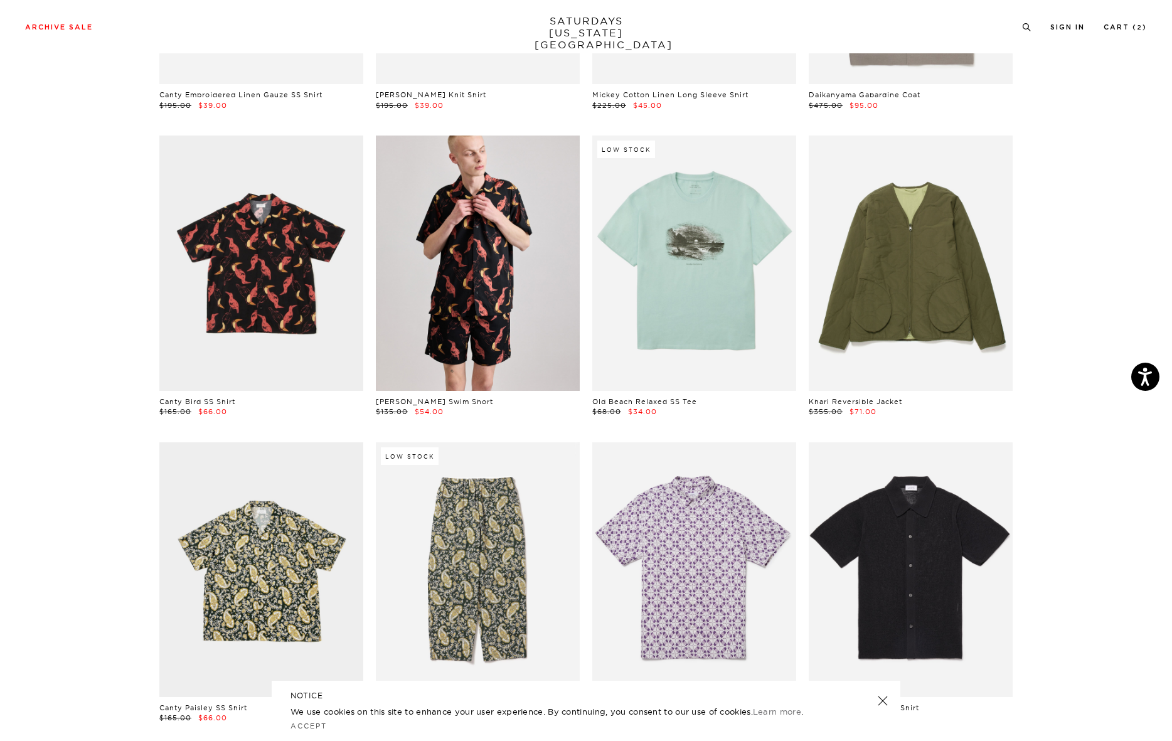
click at [454, 274] on link at bounding box center [478, 263] width 204 height 255
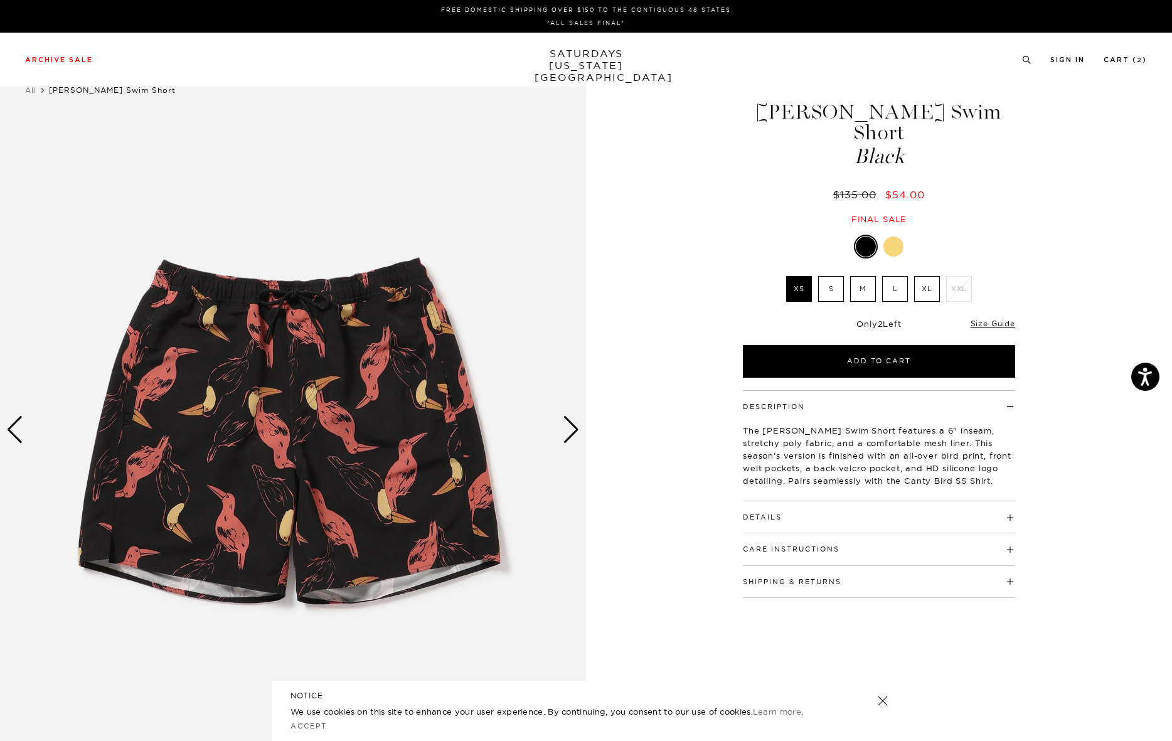
click at [579, 433] on div "Next slide" at bounding box center [571, 430] width 17 height 28
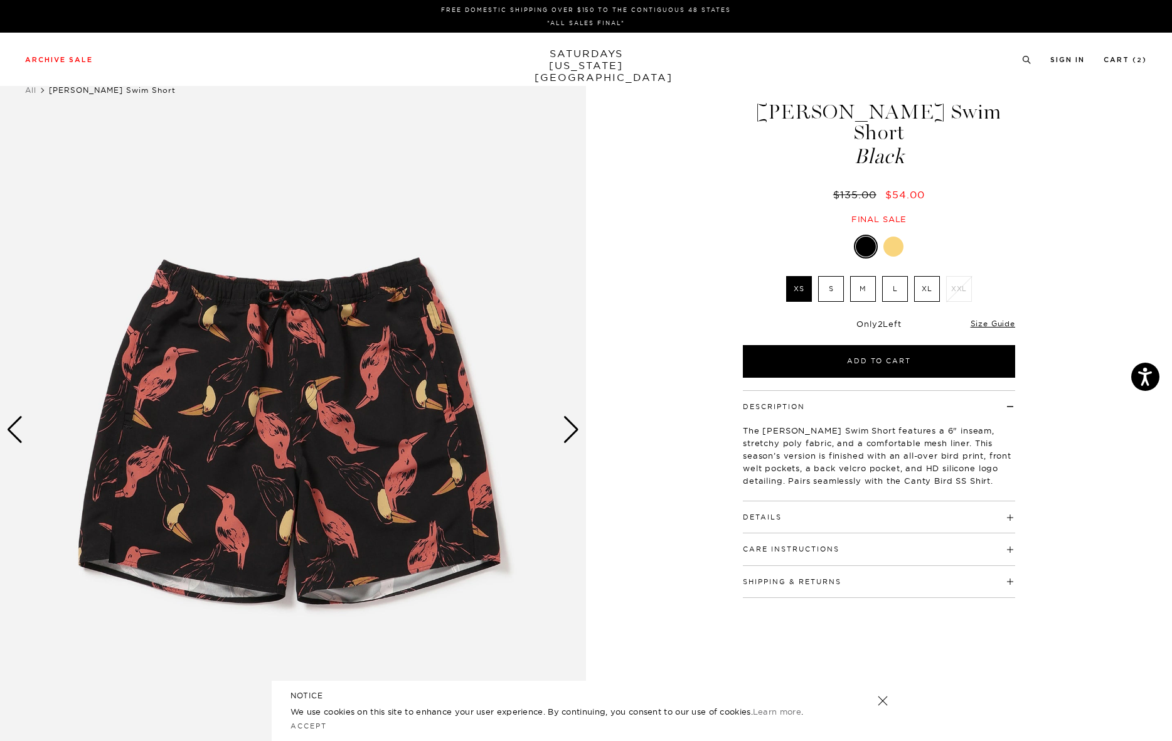
click at [579, 433] on div "Next slide" at bounding box center [571, 430] width 17 height 28
click at [865, 276] on label "M" at bounding box center [863, 289] width 26 height 26
click at [0, 0] on input "M" at bounding box center [0, 0] width 0 height 0
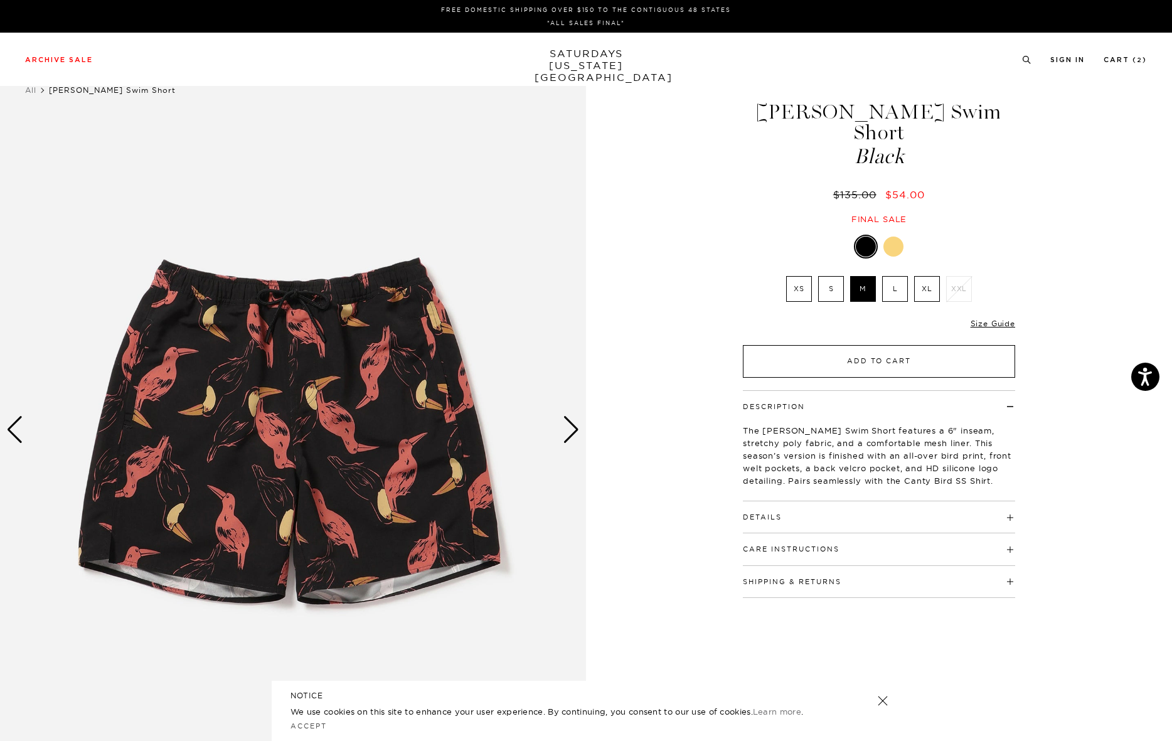
click at [845, 345] on button "Add to Cart" at bounding box center [879, 361] width 272 height 33
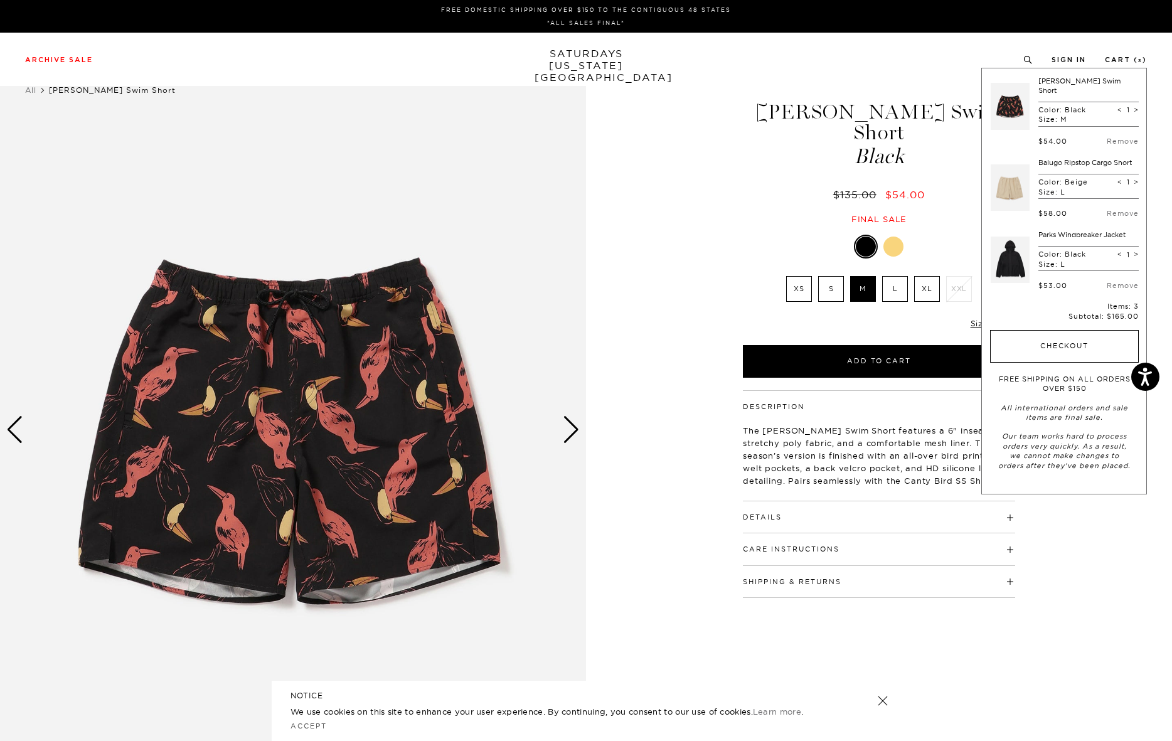
click at [1071, 330] on button "Checkout" at bounding box center [1064, 346] width 149 height 33
